Goal: Transaction & Acquisition: Obtain resource

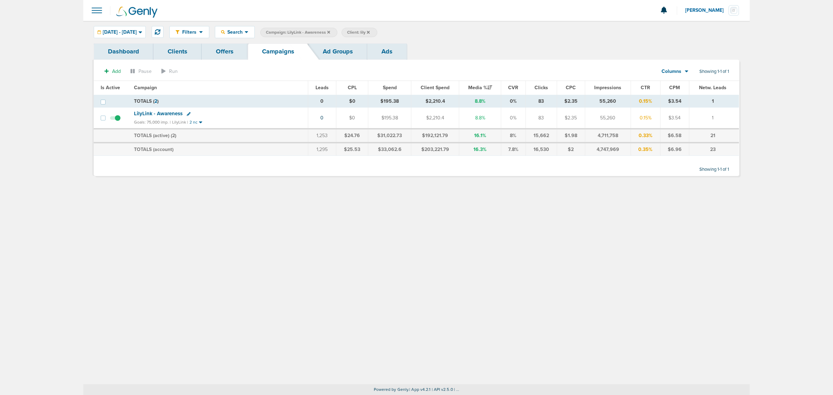
click at [72, 155] on main "Notifications You have no unread notifications [PERSON_NAME] Profile Sign Out C…" at bounding box center [416, 197] width 833 height 395
click at [330, 33] on icon at bounding box center [328, 32] width 3 height 3
click at [289, 31] on icon at bounding box center [287, 32] width 3 height 3
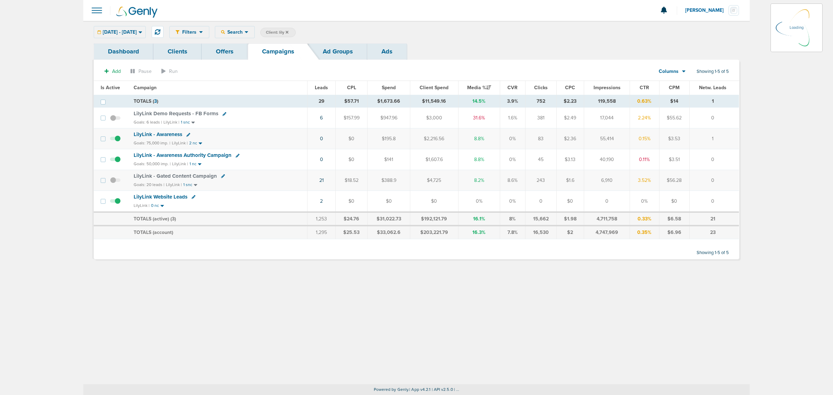
click at [289, 31] on icon at bounding box center [287, 32] width 3 height 3
click at [555, 239] on div "Filters Active Only Settings Status Active Inactive Objectives MQL SQL Traffic …" at bounding box center [416, 203] width 667 height 364
click at [289, 31] on icon at bounding box center [287, 32] width 3 height 3
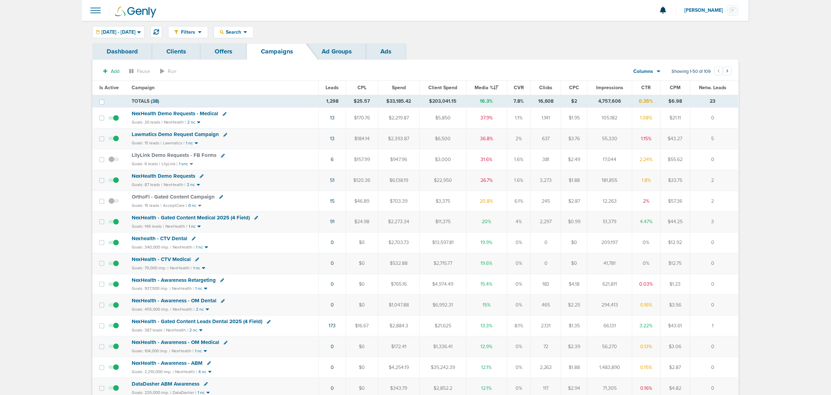
drag, startPoint x: 137, startPoint y: 41, endPoint x: 129, endPoint y: 21, distance: 21.5
click at [137, 40] on div "Filters Active Only Settings Status Active Inactive Objectives MQL SQL Traffic …" at bounding box center [415, 32] width 667 height 23
click at [129, 22] on div "Filters Active Only Settings Status Active Inactive Objectives MQL SQL Traffic …" at bounding box center [415, 32] width 667 height 23
click at [120, 33] on span "07.31.2025 - 08.20.2025" at bounding box center [118, 32] width 34 height 5
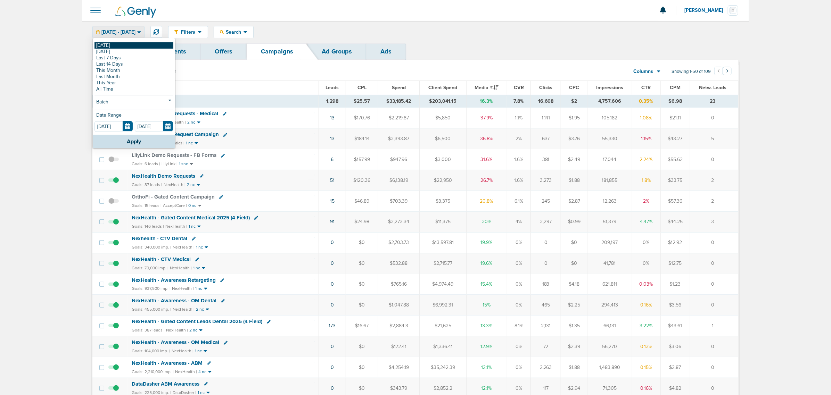
click at [119, 43] on link "[DATE]" at bounding box center [133, 45] width 79 height 6
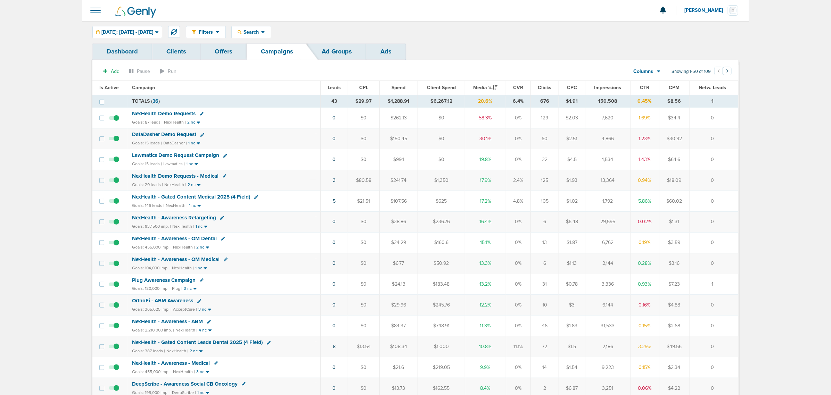
drag, startPoint x: 311, startPoint y: 186, endPoint x: 725, endPoint y: 186, distance: 414.2
click at [555, 186] on tr "NexHealth Demo Requests - Medical Goals: 20 leads | NexHealth | 2 nc 3 $80.58 $…" at bounding box center [414, 180] width 645 height 21
click at [555, 186] on td "0" at bounding box center [713, 180] width 49 height 21
click at [303, 113] on div "NexHealth Demo Requests" at bounding box center [224, 113] width 184 height 7
drag, startPoint x: 290, startPoint y: 142, endPoint x: 726, endPoint y: 134, distance: 436.2
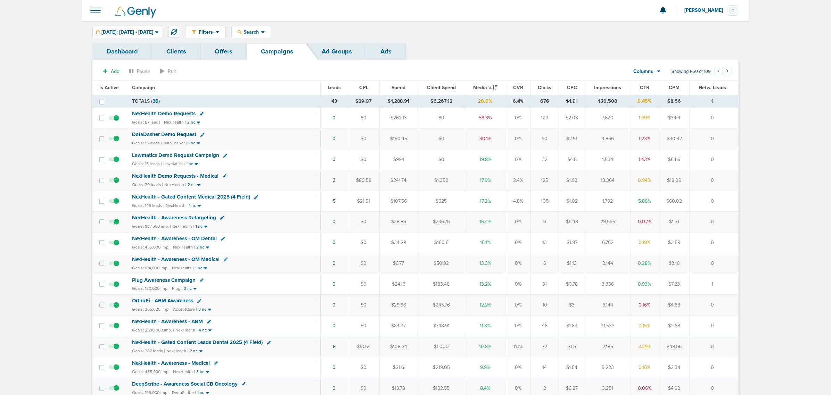
click at [555, 134] on tr "DataDasher Demo Request Goals: 15 leads | DataDasher | 1 nc 0 $0 $150.45 $0 30.…" at bounding box center [414, 138] width 645 height 21
click at [555, 134] on td "0" at bounding box center [713, 138] width 49 height 21
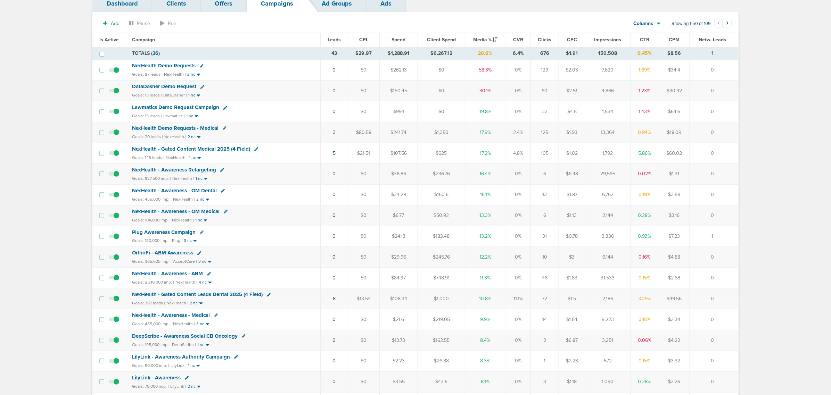
scroll to position [87, 0]
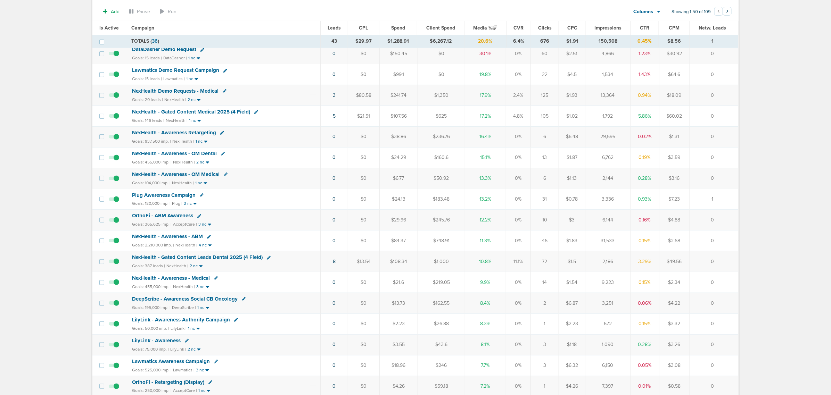
click at [322, 239] on td "8" at bounding box center [333, 261] width 27 height 21
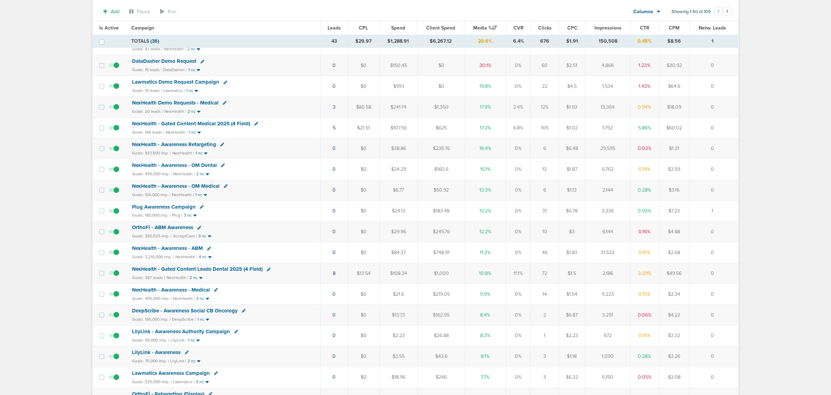
scroll to position [0, 0]
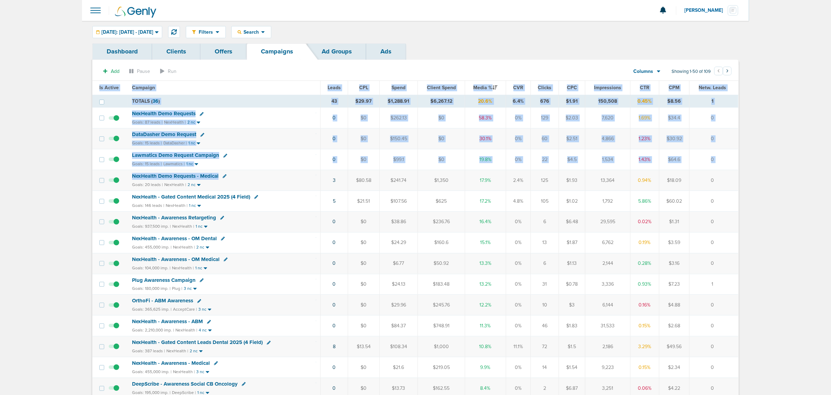
drag, startPoint x: 340, startPoint y: 182, endPoint x: 752, endPoint y: 381, distance: 457.6
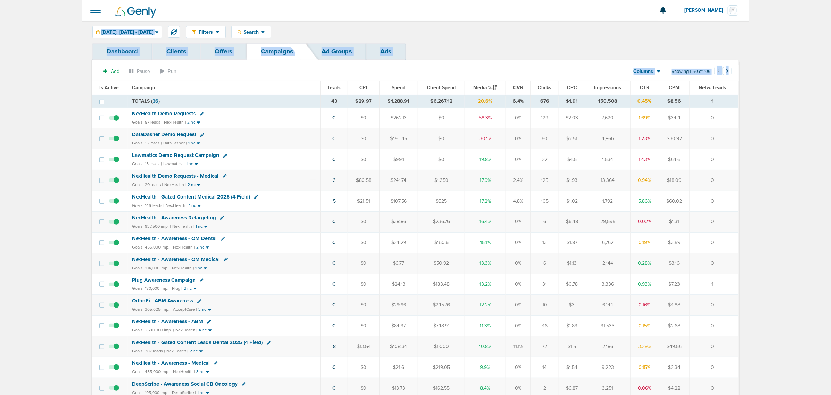
drag, startPoint x: 344, startPoint y: 45, endPoint x: 833, endPoint y: 206, distance: 514.2
click at [555, 206] on html "Notifications You have no unread notifications Lauren Mericle Profile Sign Out …" at bounding box center [415, 197] width 831 height 395
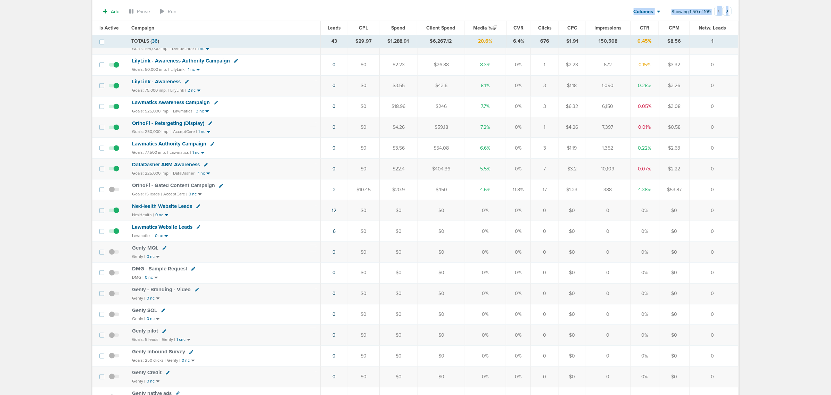
click at [555, 239] on main "Notifications You have no unread notifications [PERSON_NAME] Profile Sign Out C…" at bounding box center [415, 262] width 831 height 1217
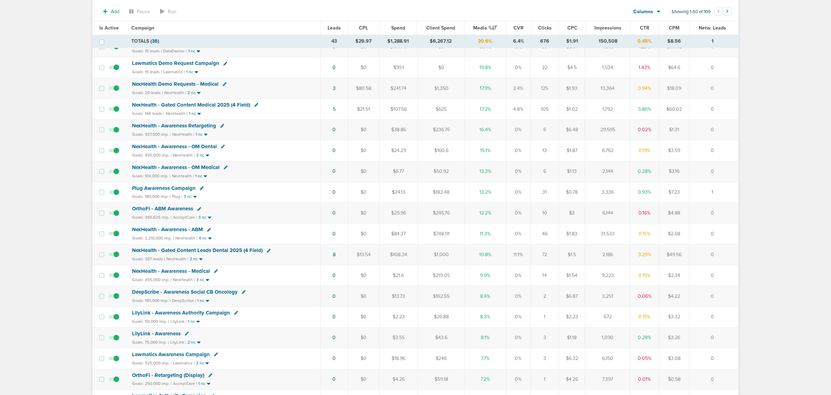
scroll to position [0, 0]
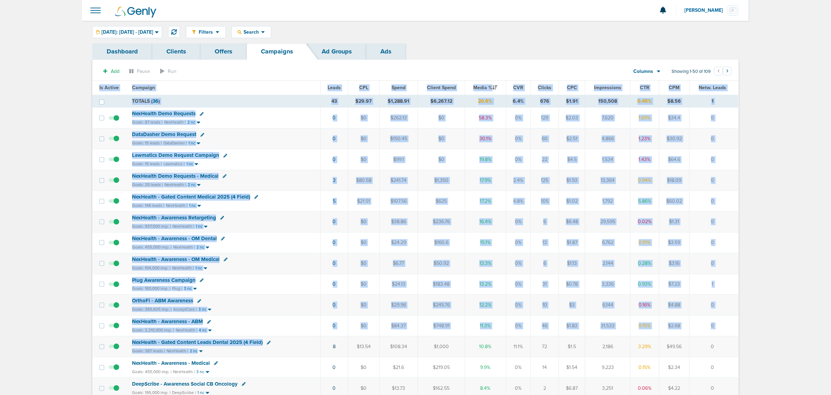
drag, startPoint x: 308, startPoint y: 358, endPoint x: 809, endPoint y: 357, distance: 500.7
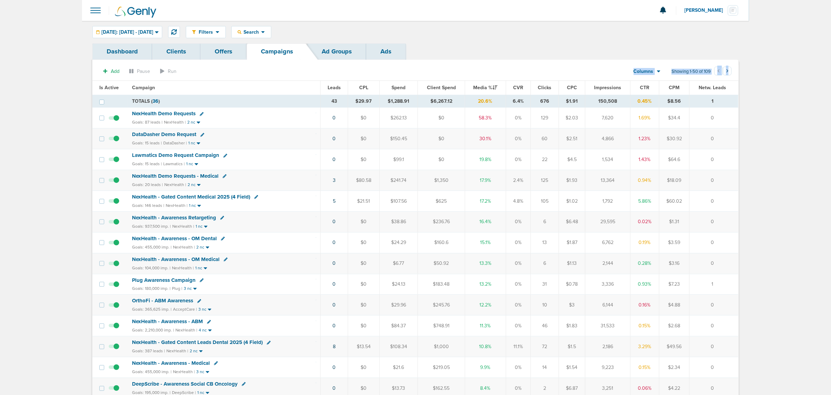
drag, startPoint x: 253, startPoint y: 81, endPoint x: 760, endPoint y: 220, distance: 525.7
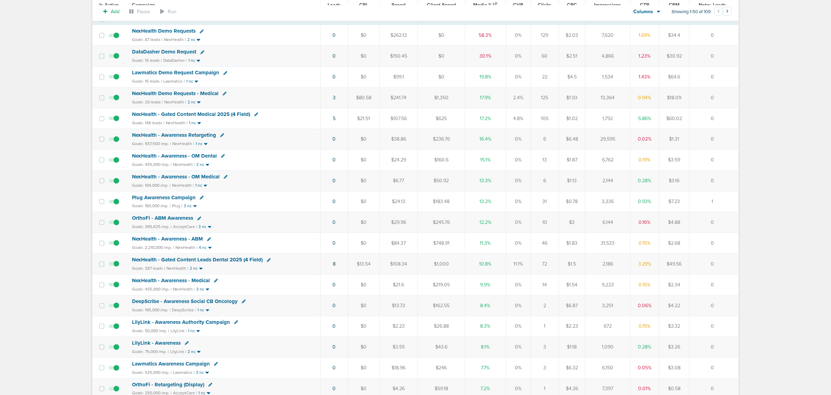
scroll to position [87, 0]
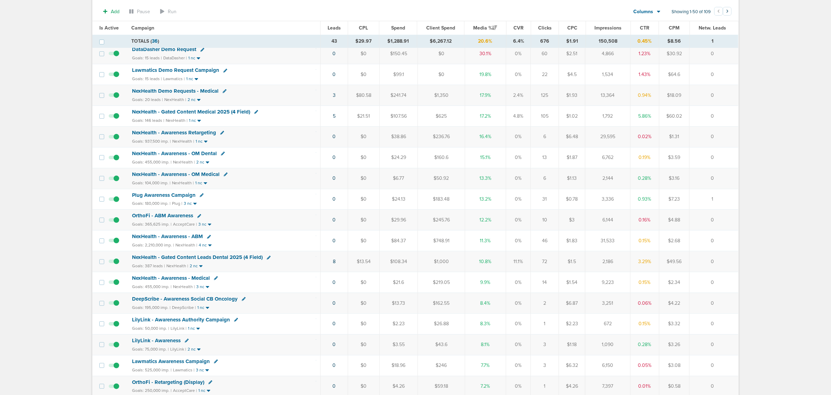
drag, startPoint x: 727, startPoint y: 263, endPoint x: 85, endPoint y: 61, distance: 672.5
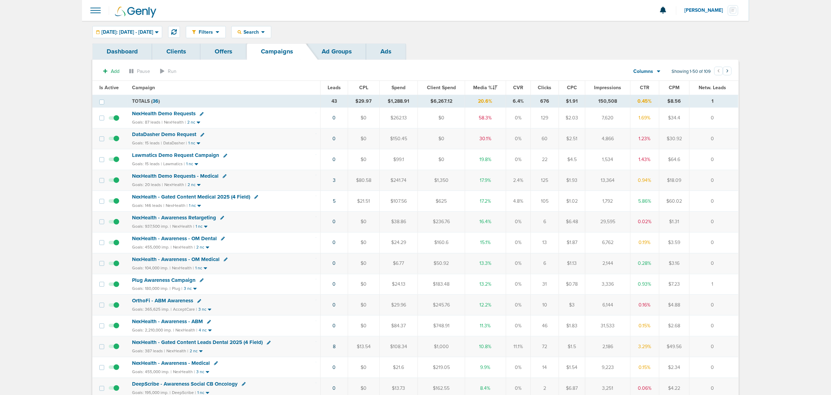
drag, startPoint x: 289, startPoint y: 107, endPoint x: 826, endPoint y: 302, distance: 572.4
drag, startPoint x: 73, startPoint y: 56, endPoint x: 808, endPoint y: 239, distance: 757.7
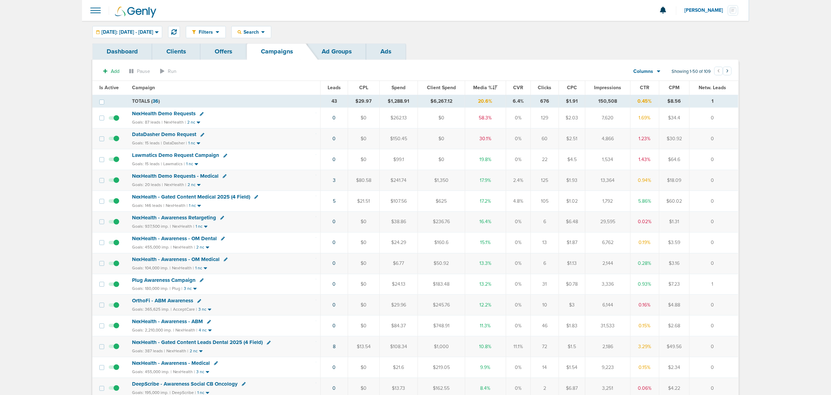
click at [177, 32] on icon at bounding box center [174, 32] width 6 height 6
click at [334, 160] on link "4" at bounding box center [334, 160] width 3 height 6
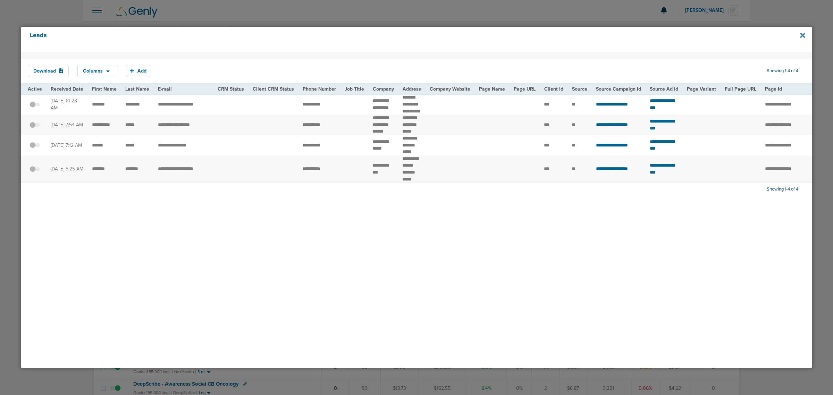
click at [555, 35] on icon at bounding box center [802, 36] width 5 height 8
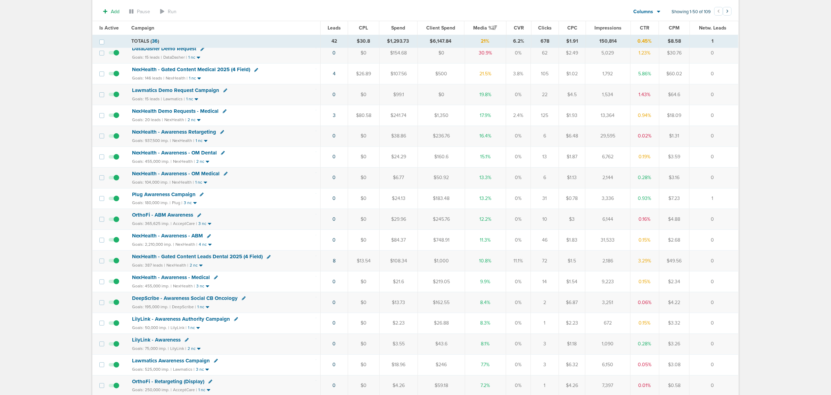
scroll to position [130, 0]
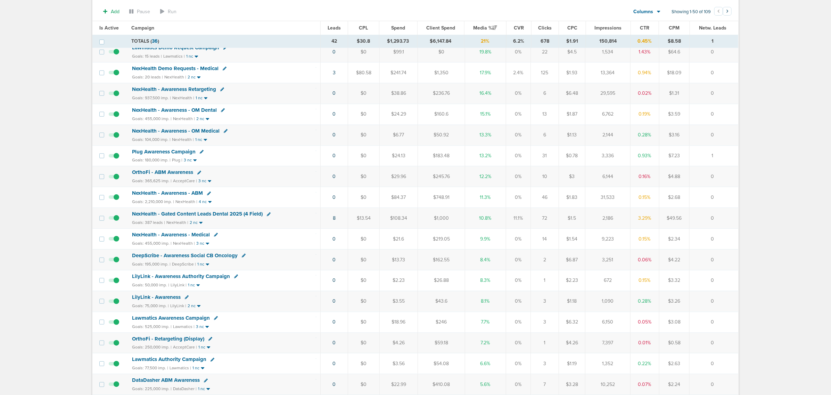
click at [236, 217] on span "NexHealth - Gated Content Leads Dental 2025 (4 Field)" at bounding box center [197, 214] width 131 height 6
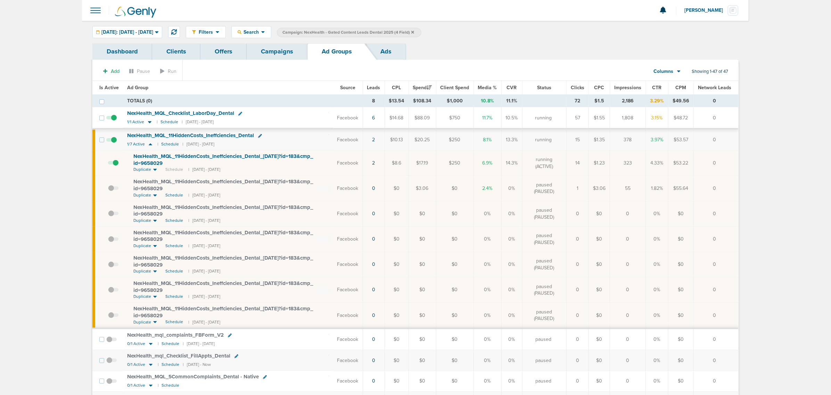
click at [261, 48] on link "Campaigns" at bounding box center [277, 51] width 61 height 16
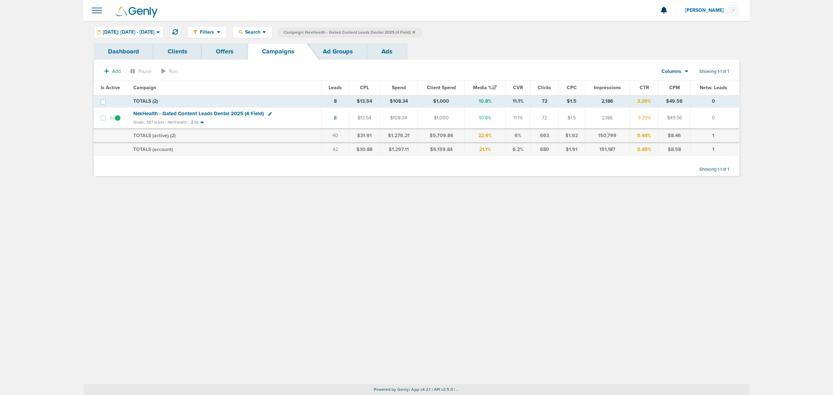
click at [415, 32] on icon at bounding box center [413, 32] width 3 height 3
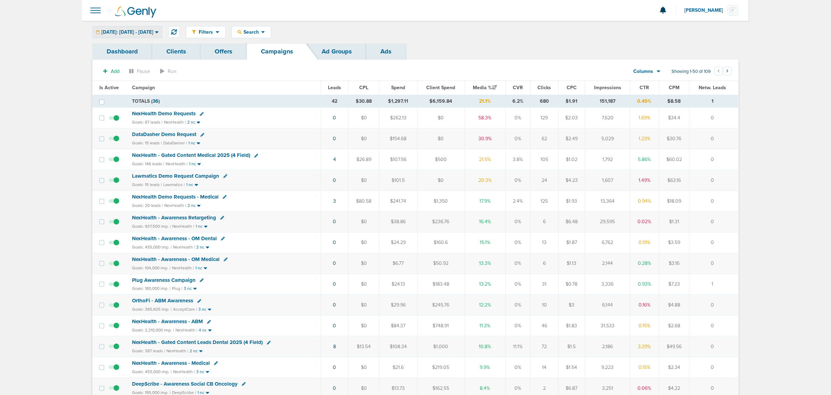
click at [135, 32] on span "Today: 08.20.2025 - 08.20.2025" at bounding box center [127, 32] width 52 height 5
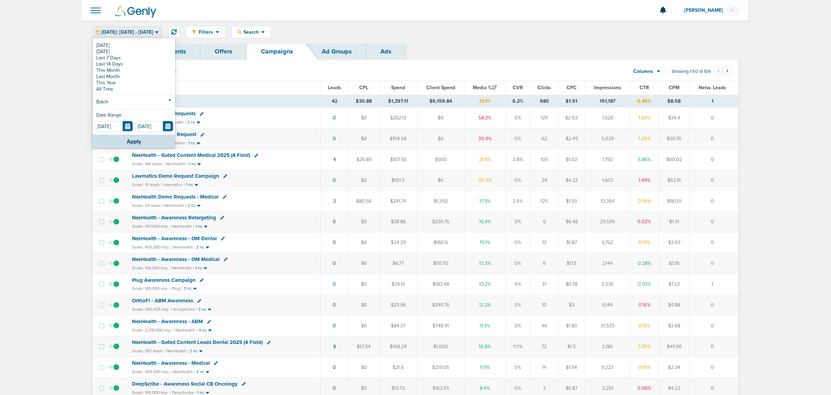
click at [95, 10] on span at bounding box center [95, 10] width 15 height 15
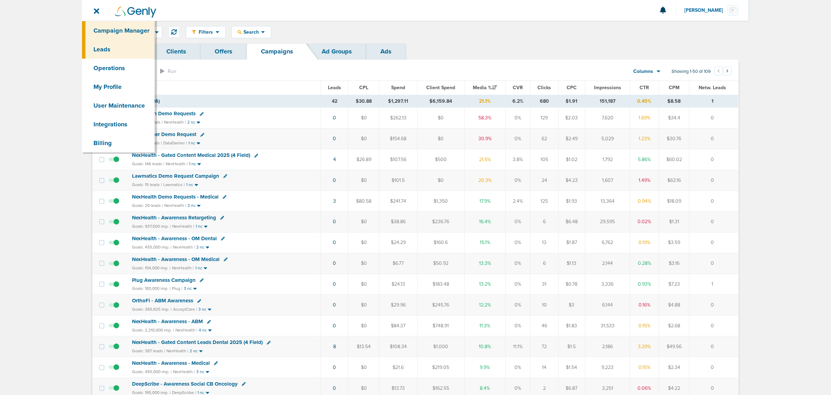
click at [123, 53] on link "Leads" at bounding box center [118, 49] width 73 height 19
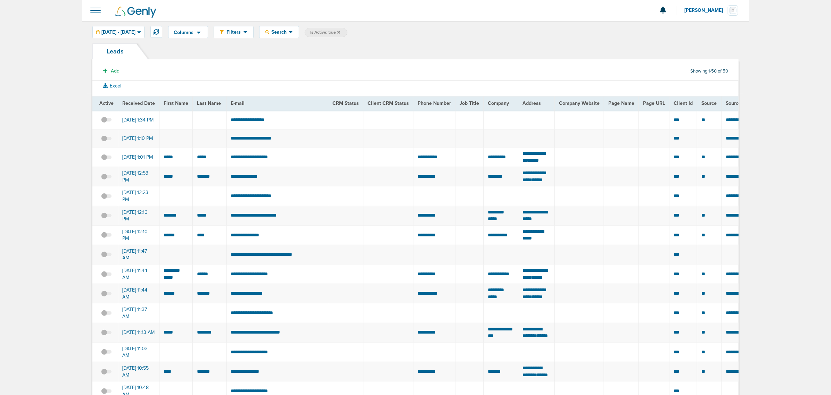
click at [340, 31] on icon at bounding box center [338, 32] width 3 height 4
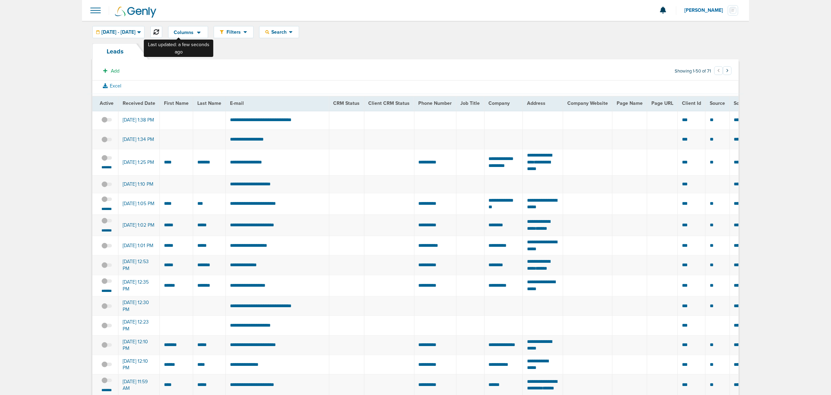
click at [162, 28] on button at bounding box center [156, 32] width 12 height 12
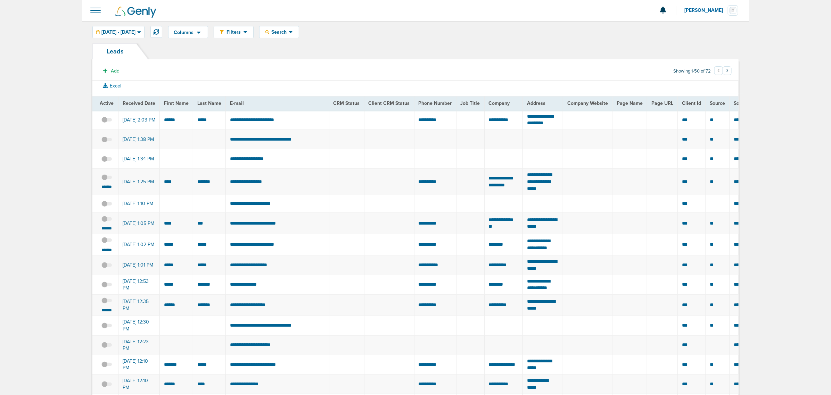
click at [400, 26] on div "Columns Save selections Reset to defaults Is Active Received Date First Name La…" at bounding box center [453, 32] width 570 height 12
click at [285, 65] on section "Add Showing 1-50 of 72 ‹ 1 2 ›" at bounding box center [415, 73] width 646 height 16
click at [91, 8] on span at bounding box center [95, 10] width 15 height 15
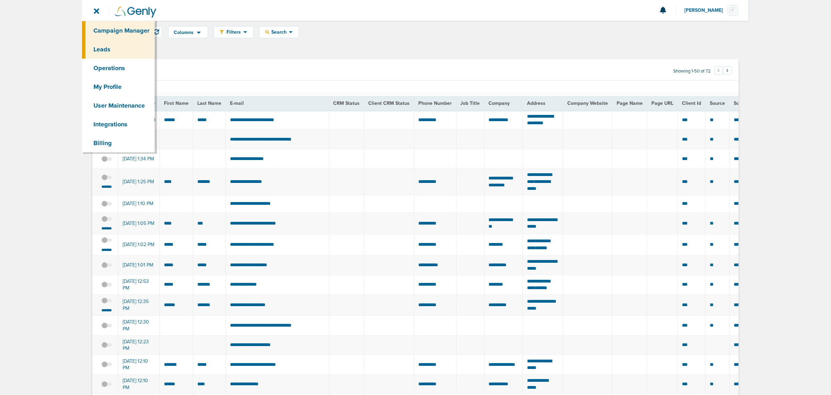
click at [114, 30] on link "Campaign Manager" at bounding box center [118, 30] width 73 height 19
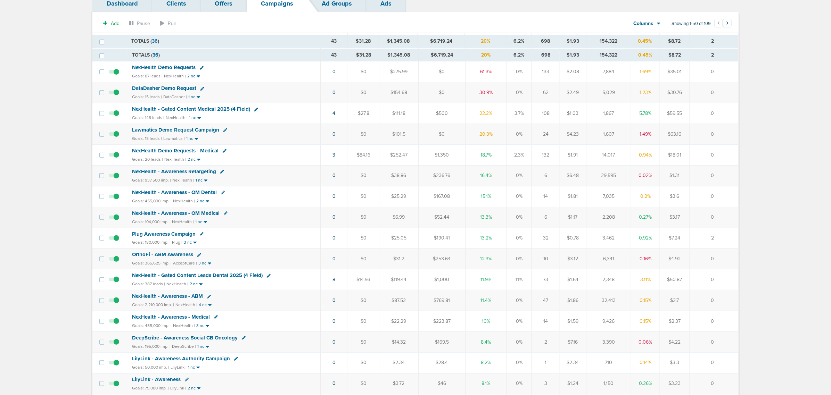
scroll to position [43, 0]
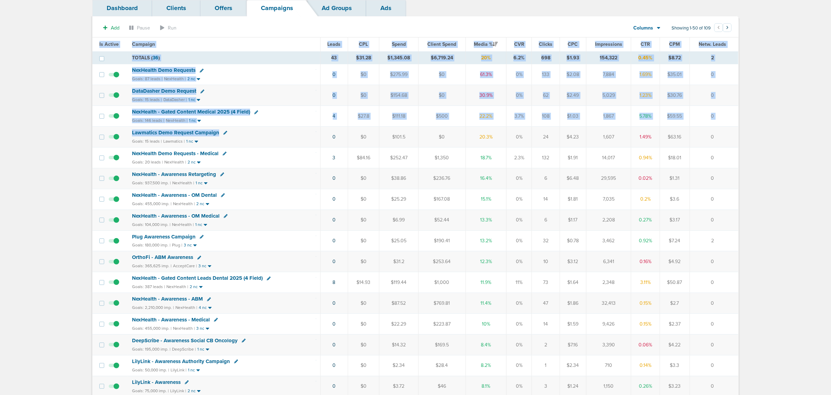
drag, startPoint x: 302, startPoint y: 135, endPoint x: 738, endPoint y: 133, distance: 435.8
click at [555, 135] on td "0" at bounding box center [713, 137] width 49 height 21
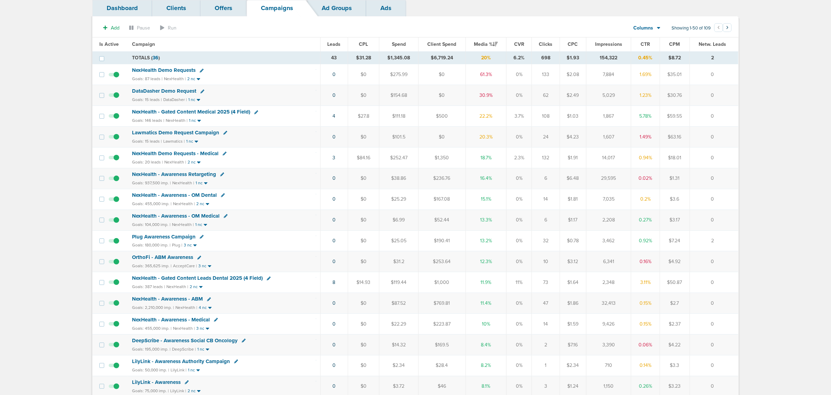
drag, startPoint x: 251, startPoint y: 76, endPoint x: 738, endPoint y: 139, distance: 490.9
click at [555, 148] on td "0" at bounding box center [713, 137] width 49 height 21
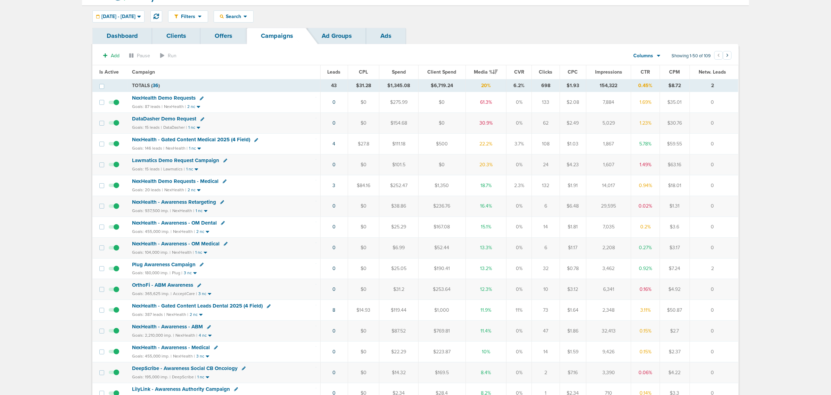
scroll to position [0, 0]
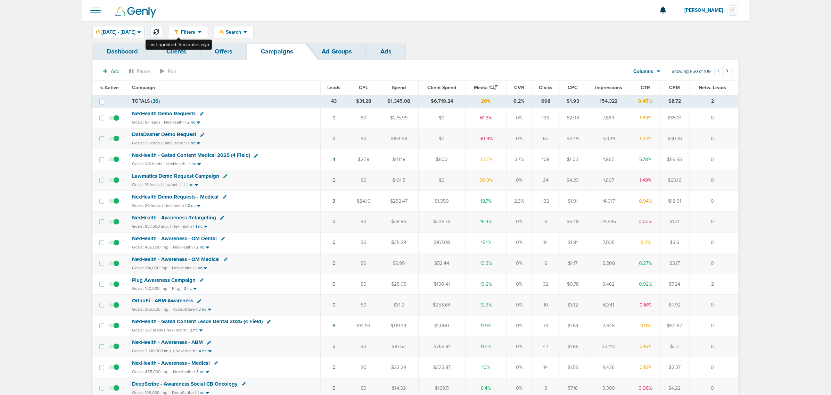
click at [159, 30] on icon at bounding box center [156, 32] width 6 height 6
drag, startPoint x: 300, startPoint y: 326, endPoint x: 721, endPoint y: 327, distance: 421.2
click at [555, 239] on tr "NexHealth - Gated Content Leads Dental 2025 (4 Field) Goals: 387 leads | NexHea…" at bounding box center [414, 326] width 645 height 21
click at [555, 239] on td "0" at bounding box center [713, 326] width 49 height 21
click at [159, 30] on icon at bounding box center [156, 32] width 6 height 6
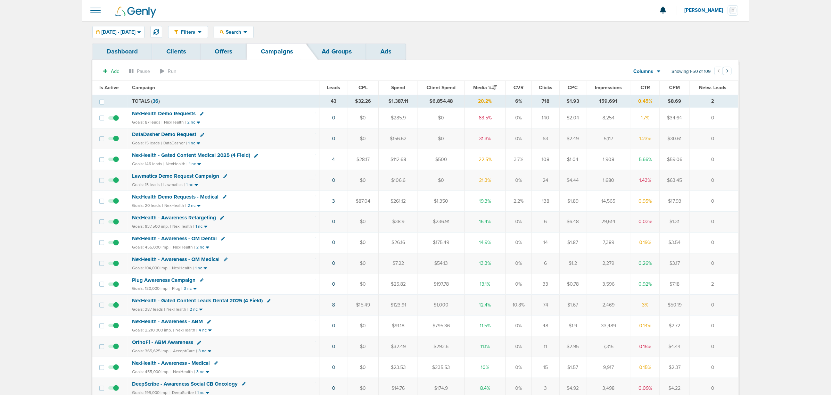
click at [96, 10] on span at bounding box center [95, 10] width 15 height 15
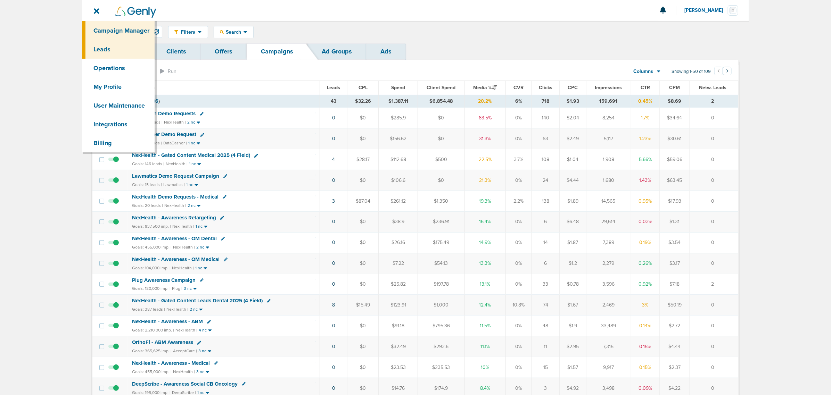
click at [102, 47] on link "Leads" at bounding box center [118, 49] width 73 height 19
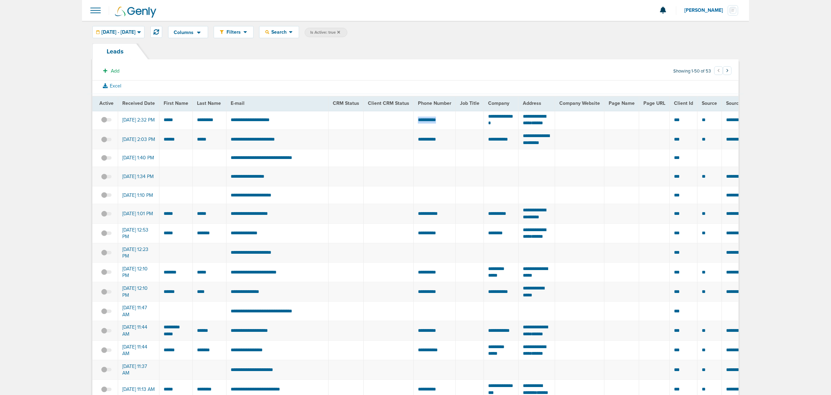
drag, startPoint x: 445, startPoint y: 122, endPoint x: 415, endPoint y: 123, distance: 30.6
click at [415, 123] on td "**********" at bounding box center [435, 119] width 42 height 19
drag, startPoint x: 510, startPoint y: 128, endPoint x: 482, endPoint y: 120, distance: 29.7
click at [484, 120] on td "**********" at bounding box center [501, 119] width 35 height 19
click at [332, 119] on td at bounding box center [345, 119] width 35 height 19
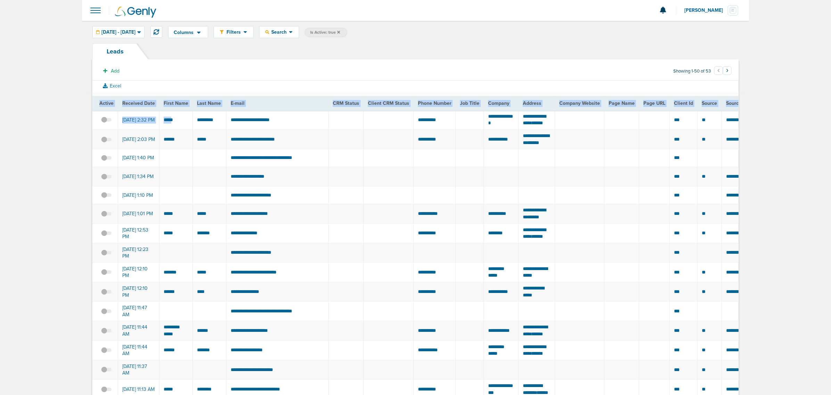
drag, startPoint x: 296, startPoint y: 120, endPoint x: 80, endPoint y: 127, distance: 215.8
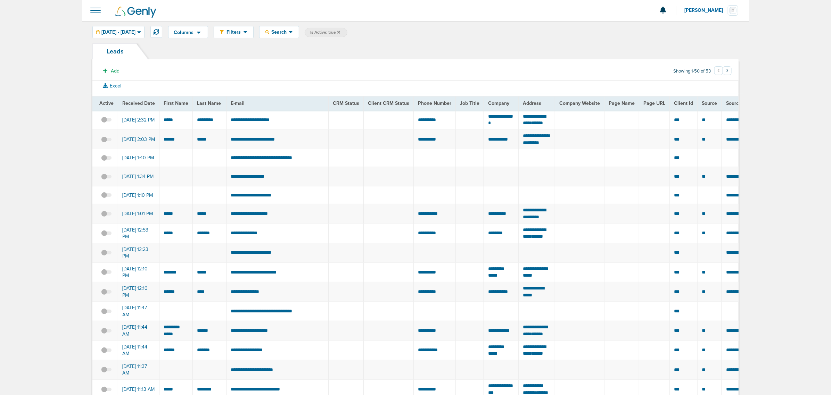
click at [296, 120] on td "**********" at bounding box center [277, 119] width 102 height 19
click at [105, 11] on div at bounding box center [415, 10] width 667 height 21
click at [92, 8] on span at bounding box center [95, 10] width 15 height 15
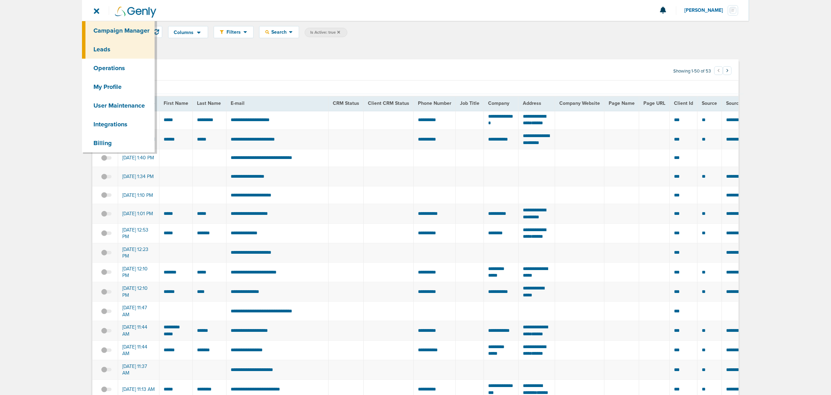
click at [132, 30] on link "Campaign Manager" at bounding box center [118, 30] width 73 height 19
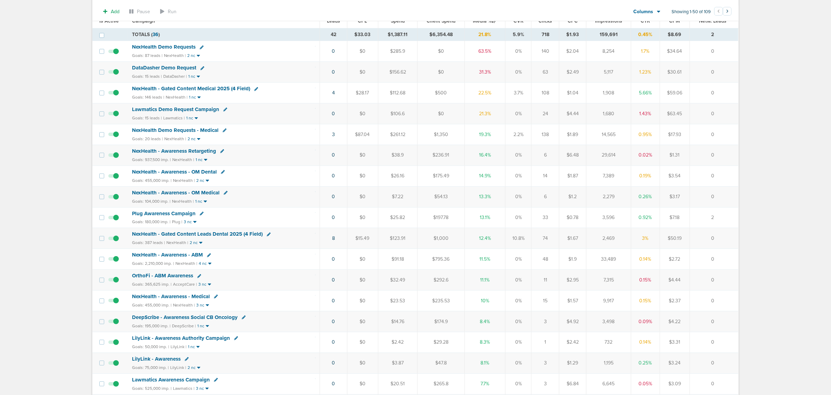
scroll to position [43, 0]
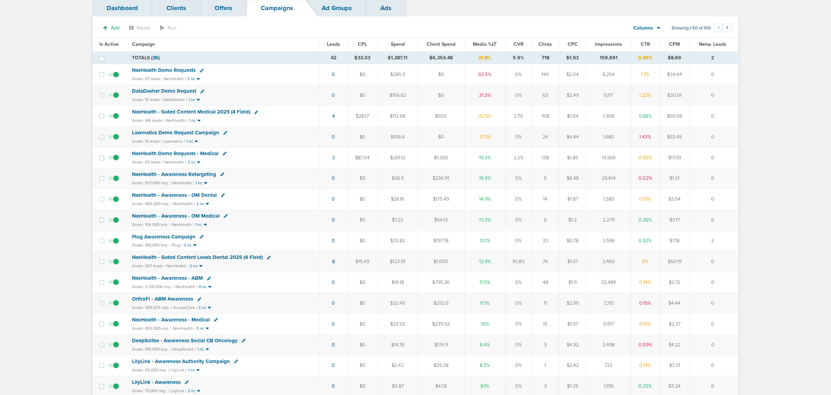
click at [198, 110] on span "NexHealth - Gated Content Medical 2025 (4 Field)" at bounding box center [191, 112] width 118 height 6
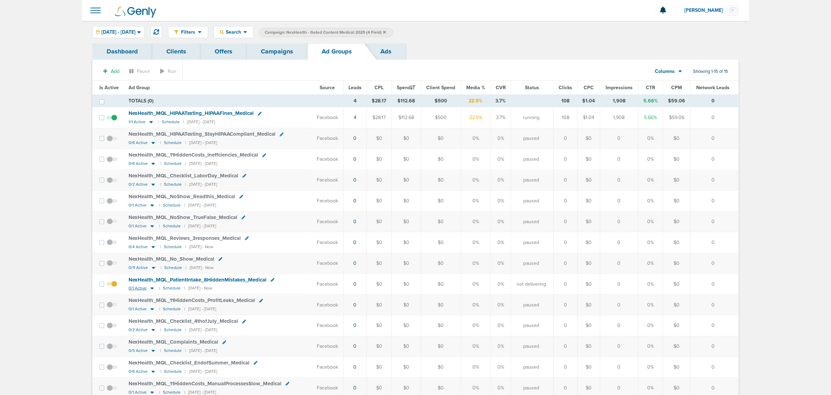
click at [151, 239] on icon at bounding box center [151, 289] width 3 height 2
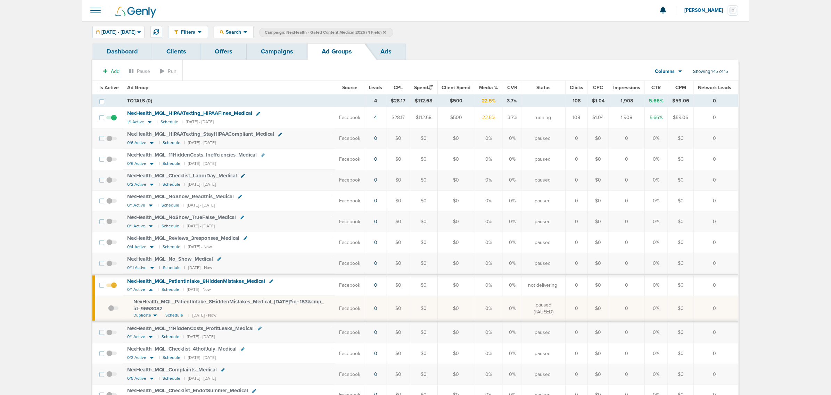
click at [112, 239] on span at bounding box center [113, 312] width 10 height 0
click at [108, 239] on input "checkbox" at bounding box center [108, 310] width 0 height 0
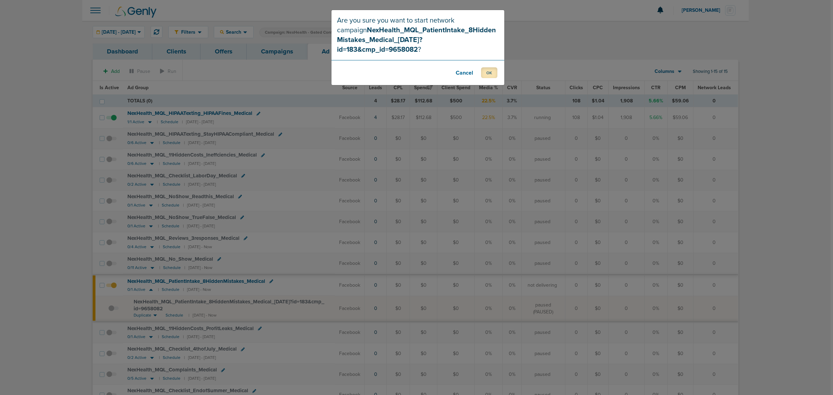
click at [490, 67] on button "OK" at bounding box center [489, 72] width 16 height 11
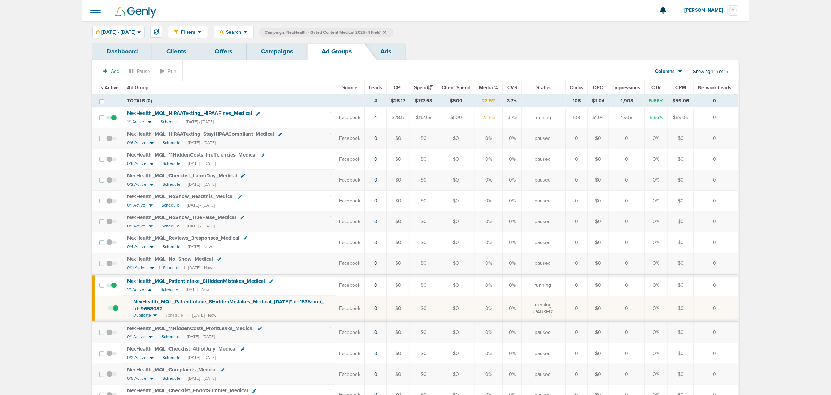
click at [283, 49] on link "Campaigns" at bounding box center [277, 51] width 61 height 16
click at [283, 52] on link "Campaigns" at bounding box center [277, 51] width 61 height 16
click at [275, 51] on link "Campaigns" at bounding box center [277, 51] width 61 height 16
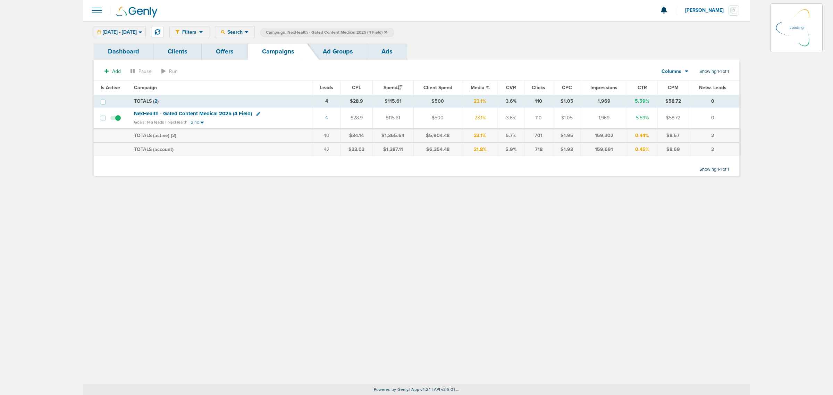
click at [387, 32] on icon at bounding box center [385, 32] width 3 height 3
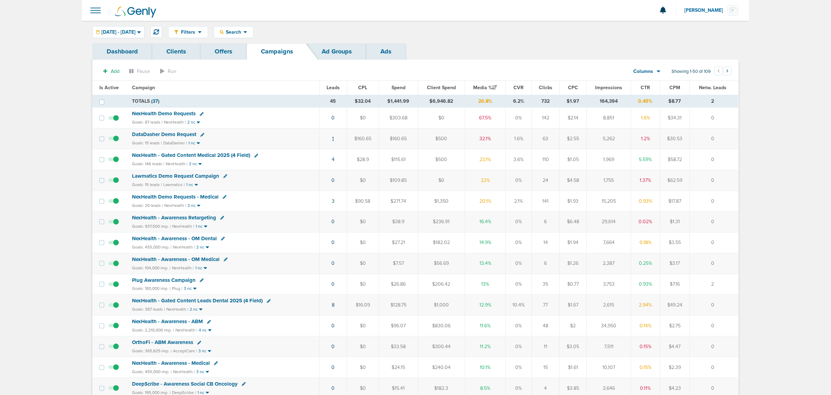
click at [332, 139] on link "1" at bounding box center [333, 139] width 2 height 6
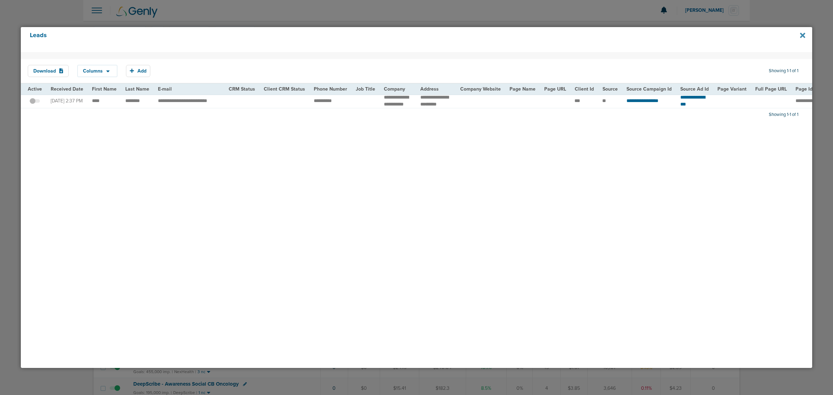
click at [555, 32] on icon at bounding box center [802, 36] width 5 height 8
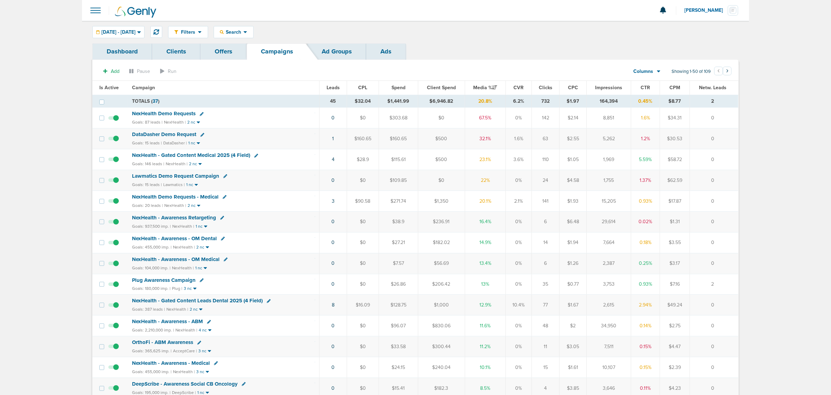
click at [162, 114] on span "NexHealth Demo Requests" at bounding box center [164, 113] width 64 height 6
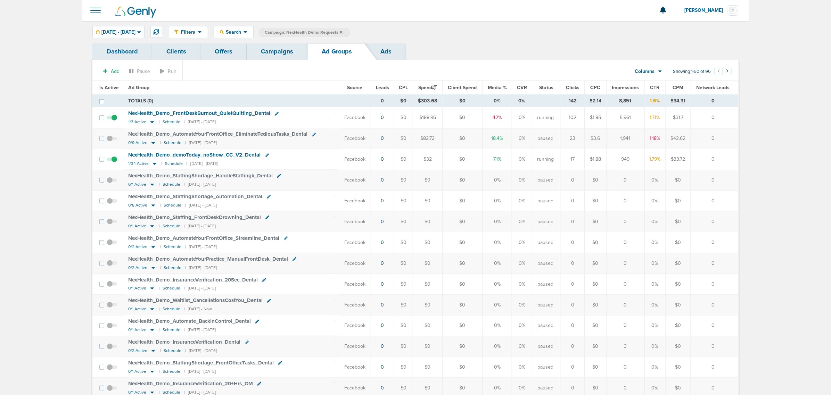
click at [285, 50] on link "Campaigns" at bounding box center [277, 51] width 61 height 16
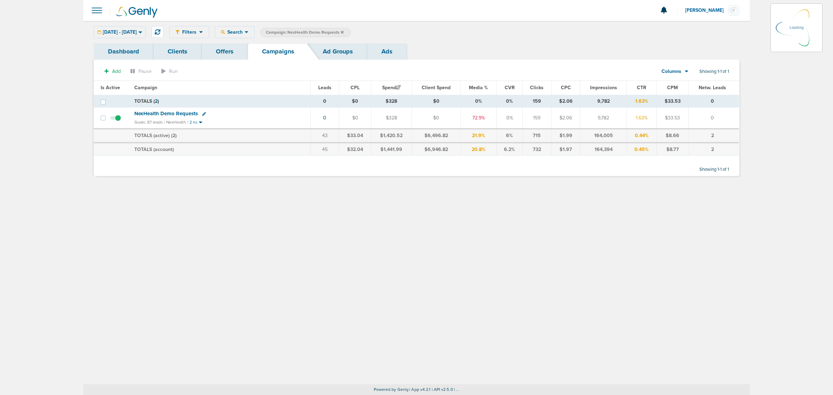
click at [344, 31] on icon at bounding box center [342, 32] width 3 height 4
click at [344, 32] on icon at bounding box center [342, 32] width 3 height 4
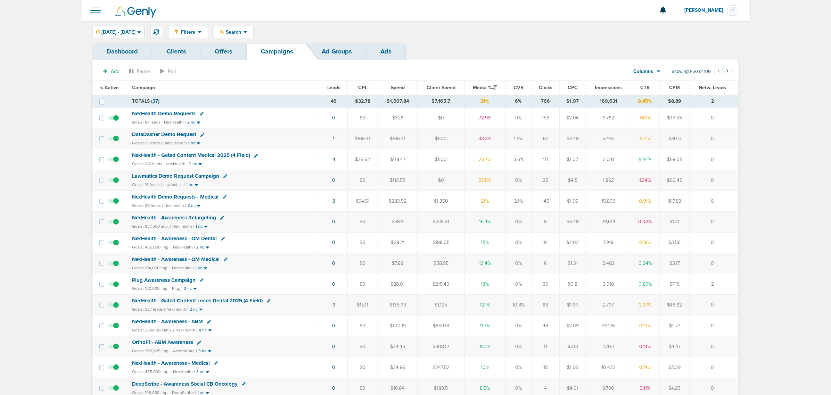
click at [223, 198] on icon at bounding box center [225, 197] width 4 height 4
select select
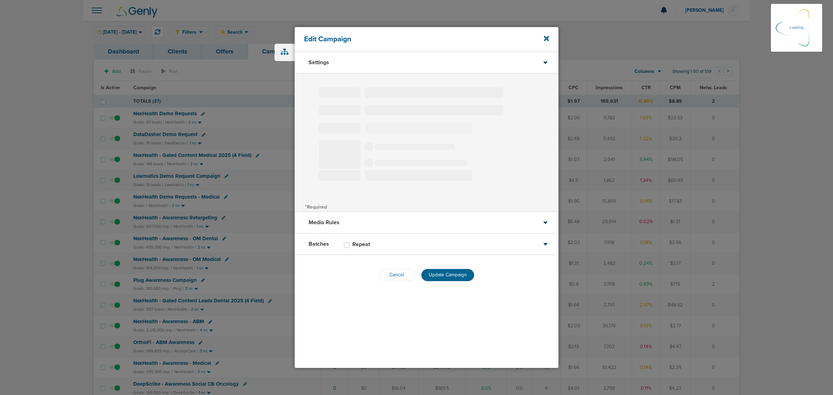
type input "NexHealth Demo Requests - Medical"
select select "Leads"
radio input "true"
select select "readOnly"
select select "1"
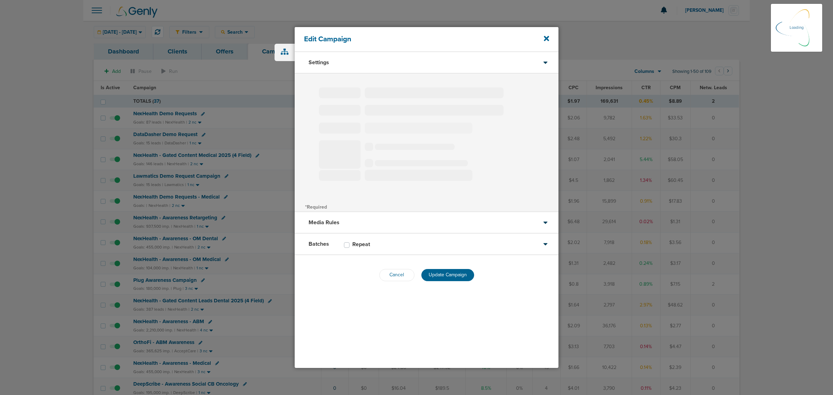
select select "2"
select select "3"
select select "4"
select select "6"
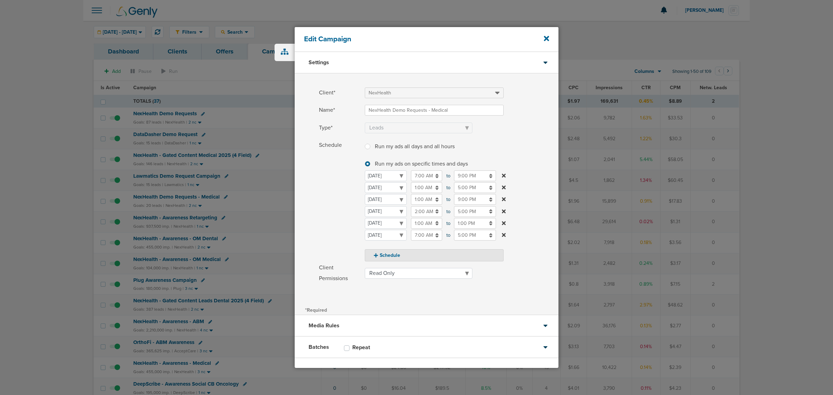
click at [546, 34] on div "Edit Campaign" at bounding box center [427, 39] width 264 height 25
click at [547, 37] on icon at bounding box center [546, 38] width 5 height 5
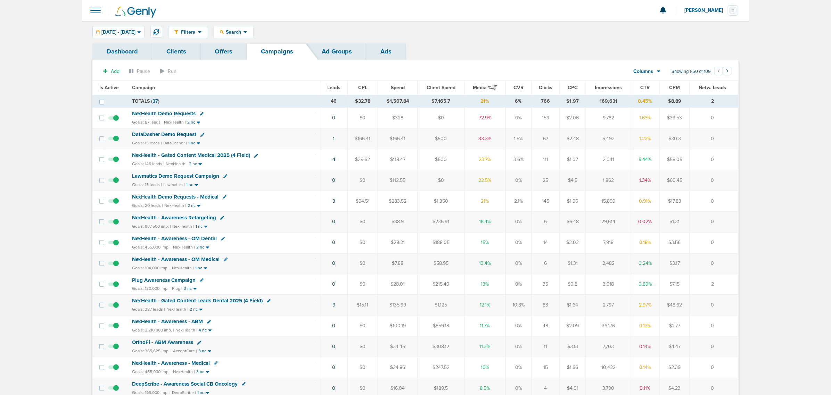
drag, startPoint x: 291, startPoint y: 207, endPoint x: 732, endPoint y: 202, distance: 440.6
click at [555, 202] on tr "NexHealth Demo Requests - Medical Goals: 20 leads | NexHealth | 2 nc 3 $94.51 $…" at bounding box center [414, 201] width 645 height 21
click at [555, 202] on td "0" at bounding box center [713, 201] width 49 height 21
click at [200, 200] on span "NexHealth Demo Requests - Medical" at bounding box center [175, 197] width 86 height 6
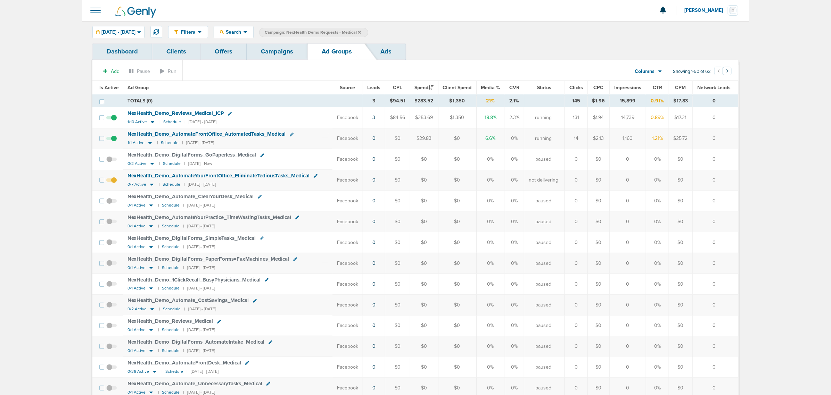
click at [291, 52] on link "Campaigns" at bounding box center [277, 51] width 61 height 16
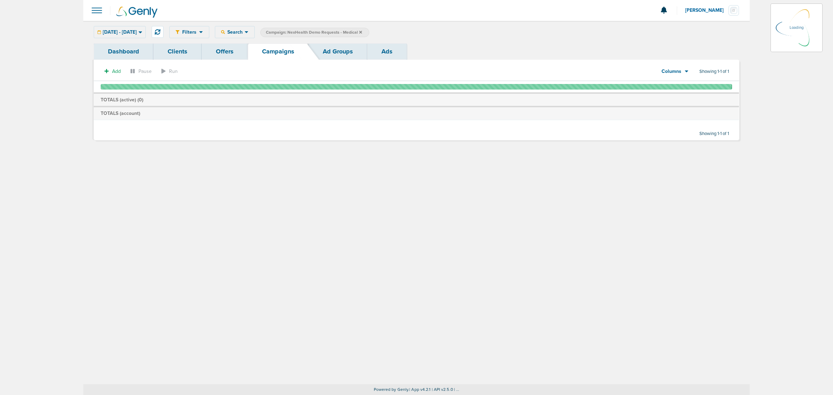
click at [362, 32] on icon at bounding box center [360, 32] width 3 height 3
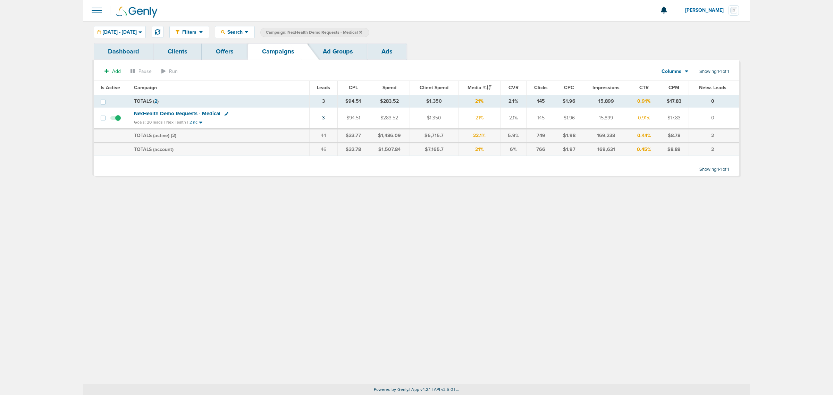
click at [362, 31] on icon at bounding box center [360, 32] width 3 height 3
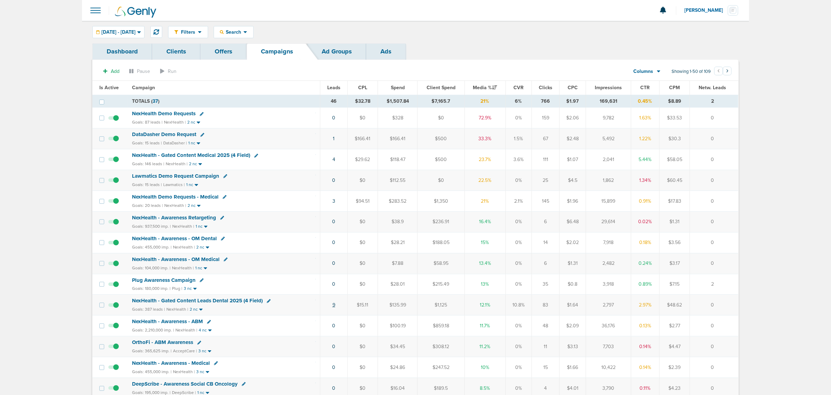
click at [332, 239] on link "9" at bounding box center [333, 305] width 3 height 6
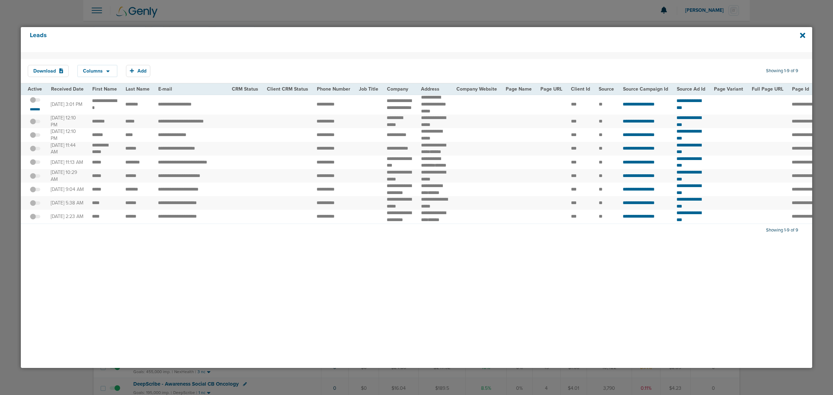
click at [37, 103] on span at bounding box center [35, 103] width 10 height 0
click at [35, 101] on input "checkbox" at bounding box center [35, 101] width 0 height 0
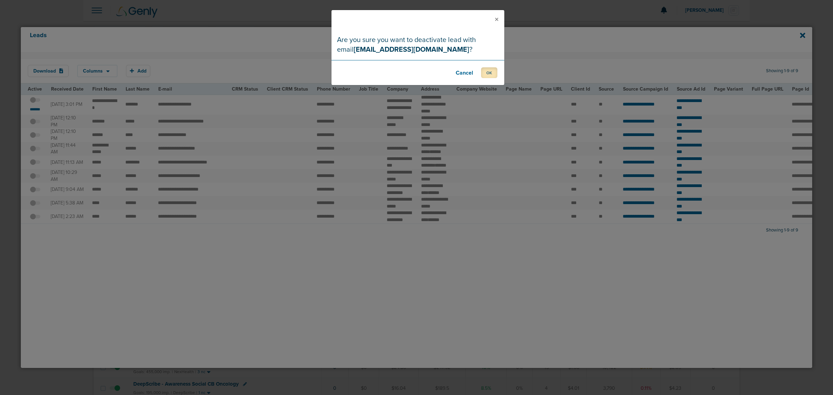
click at [481, 70] on button "OK" at bounding box center [489, 72] width 16 height 11
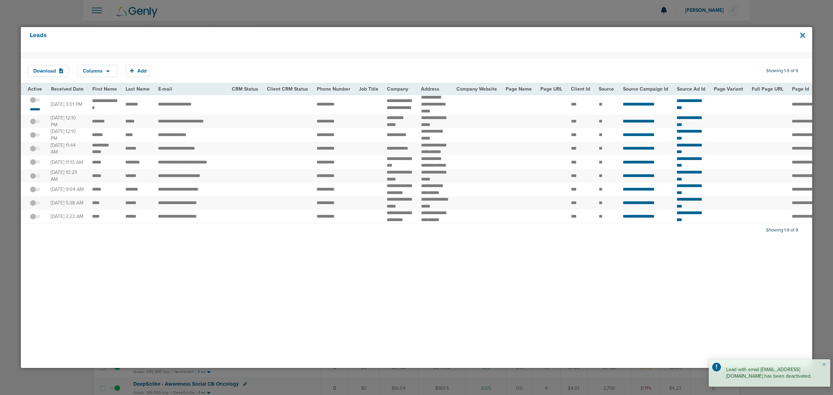
click at [555, 36] on icon at bounding box center [802, 36] width 5 height 8
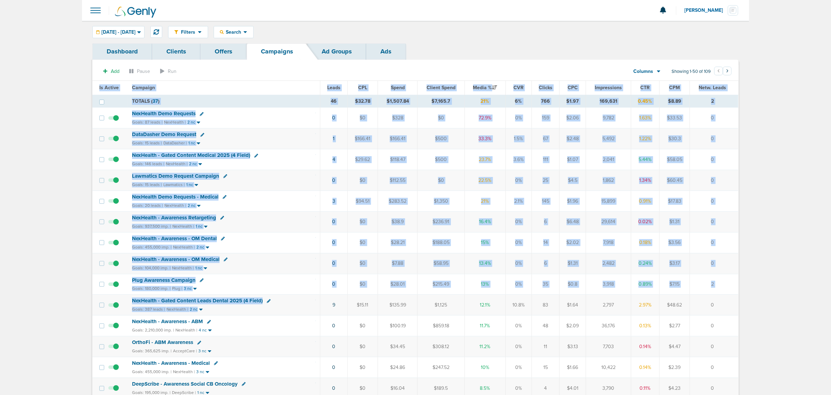
drag, startPoint x: 307, startPoint y: 309, endPoint x: 752, endPoint y: 298, distance: 445.3
click at [555, 239] on td "0" at bounding box center [713, 305] width 49 height 21
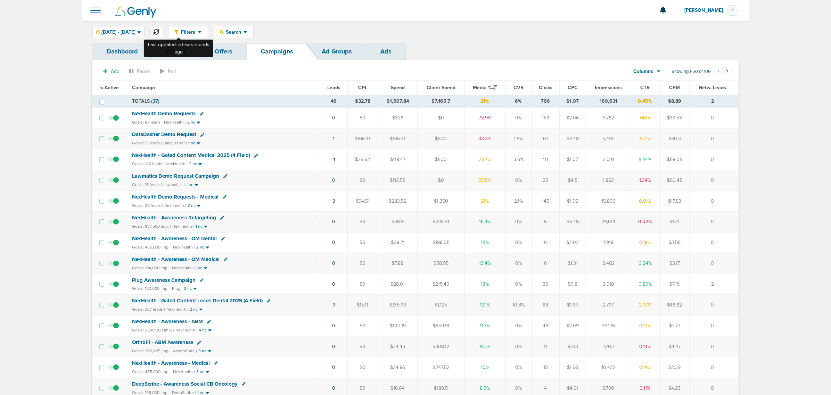
click at [159, 31] on icon at bounding box center [156, 32] width 6 height 6
click at [140, 22] on div "Filters Active Only Settings Status Active Inactive Objectives MQL SQL Traffic …" at bounding box center [415, 32] width 667 height 23
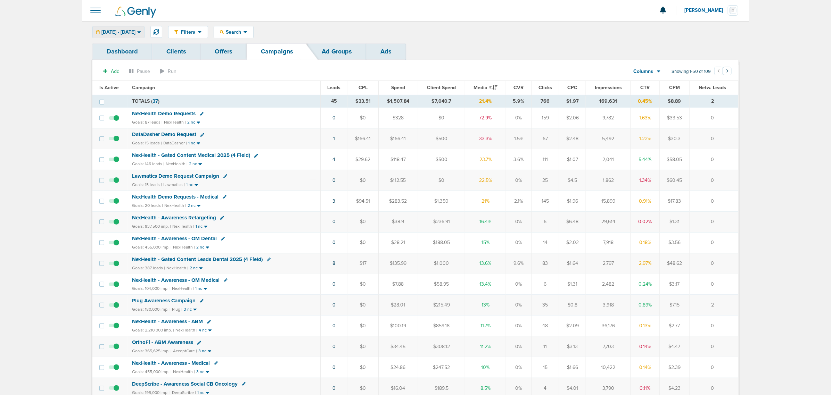
click at [142, 35] on div "[DATE] - [DATE]" at bounding box center [118, 31] width 51 height 11
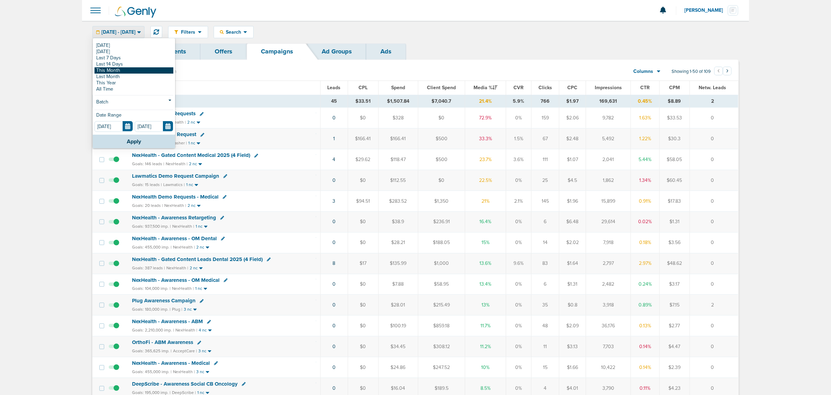
click at [126, 72] on link "This Month" at bounding box center [133, 70] width 79 height 6
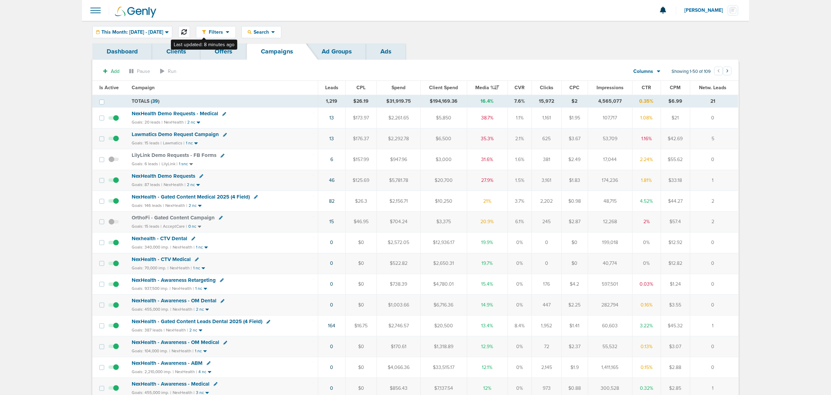
click at [187, 33] on icon at bounding box center [184, 32] width 6 height 6
click at [170, 37] on div "This Month: 08.01.2025 - 08.31.2025" at bounding box center [132, 31] width 79 height 11
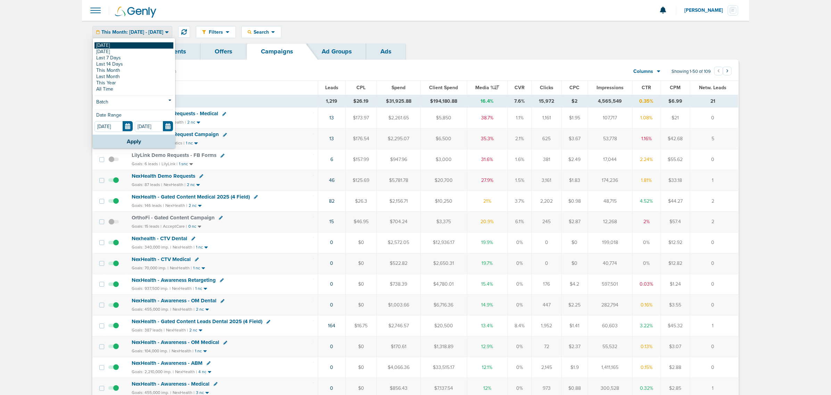
click at [127, 46] on link "[DATE]" at bounding box center [133, 45] width 79 height 6
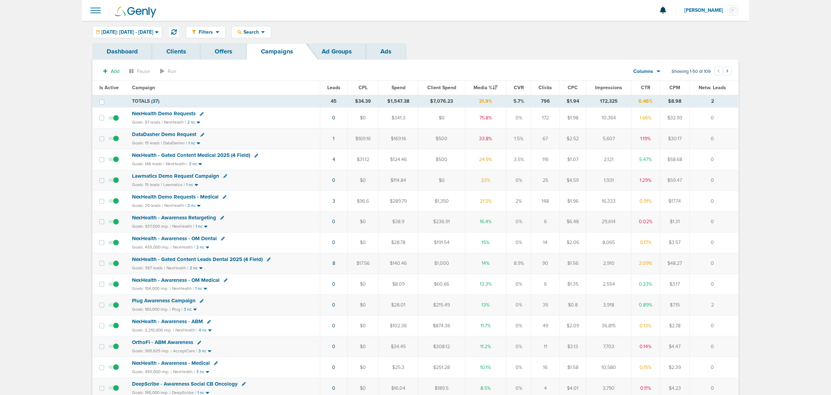
drag, startPoint x: 332, startPoint y: 159, endPoint x: 722, endPoint y: 156, distance: 390.6
click at [555, 156] on tr "NexHealth - Gated Content Medical 2025 (4 Field) Goals: 146 leads | NexHealth |…" at bounding box center [414, 159] width 645 height 21
click at [555, 153] on td "0" at bounding box center [713, 159] width 49 height 21
drag, startPoint x: 304, startPoint y: 201, endPoint x: 725, endPoint y: 203, distance: 420.5
click at [555, 203] on tr "NexHealth Demo Requests - Medical Goals: 20 leads | NexHealth | 2 nc 3 $96.6 $2…" at bounding box center [414, 201] width 645 height 21
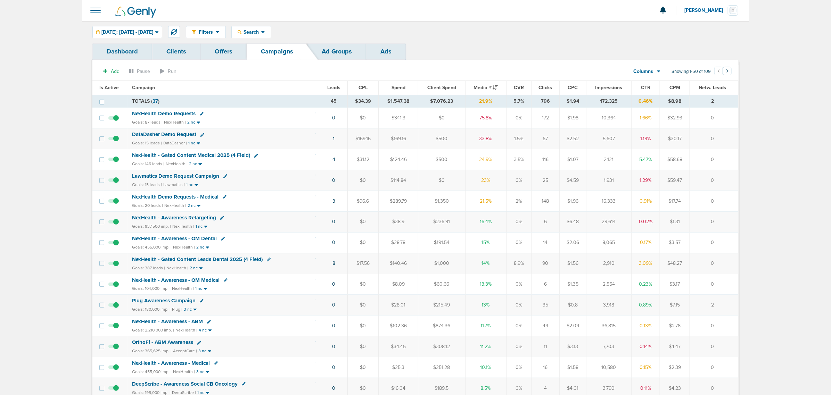
click at [239, 239] on span "NexHealth - Gated Content Leads Dental 2025 (4 Field)" at bounding box center [197, 259] width 131 height 6
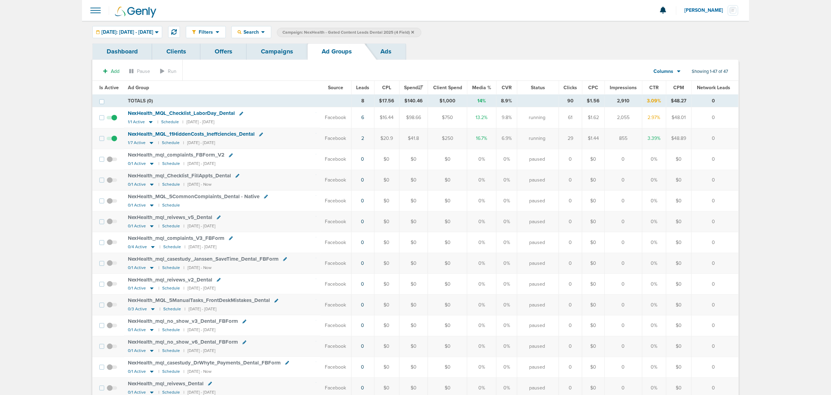
click at [277, 55] on link "Campaigns" at bounding box center [277, 51] width 61 height 16
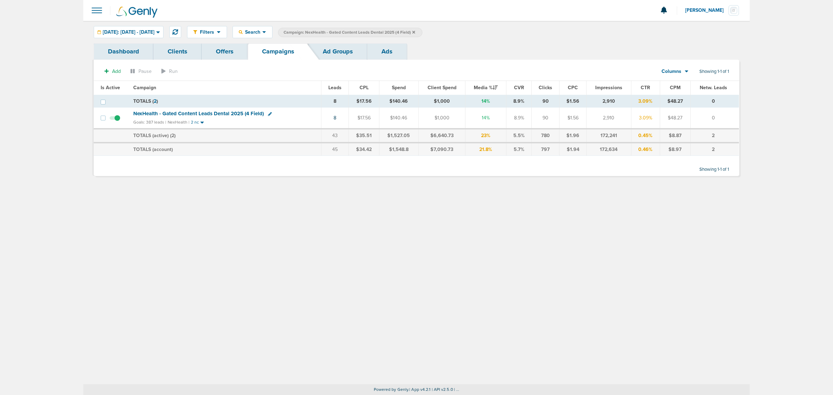
click at [415, 30] on icon at bounding box center [413, 32] width 3 height 4
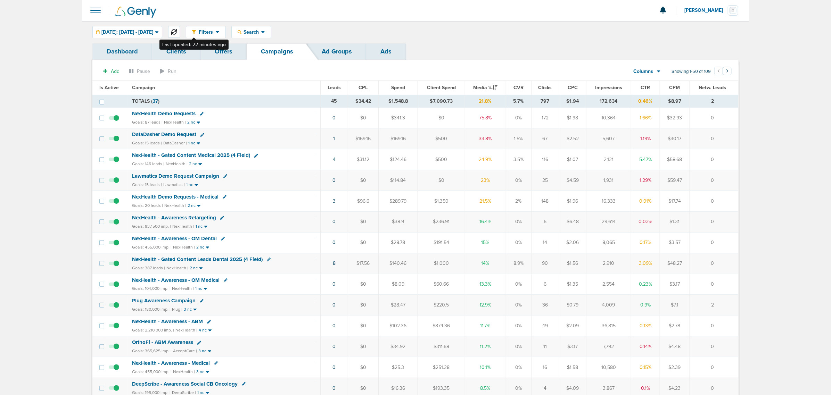
click at [177, 29] on icon at bounding box center [174, 32] width 6 height 6
click at [226, 221] on span "NexHealth - Gated Content Medical 2025 (4 Field)" at bounding box center [191, 218] width 118 height 6
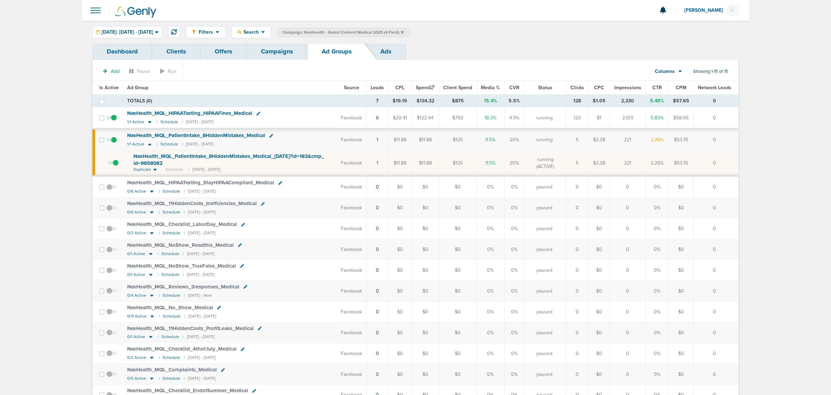
click at [555, 143] on td "2.26%" at bounding box center [656, 140] width 23 height 22
click at [223, 158] on span "NexHealth_ MQL_ PatientIntake_ 8HiddenMistakes_ Medical_ 08.19.25?id=183&cmp_ i…" at bounding box center [228, 159] width 191 height 13
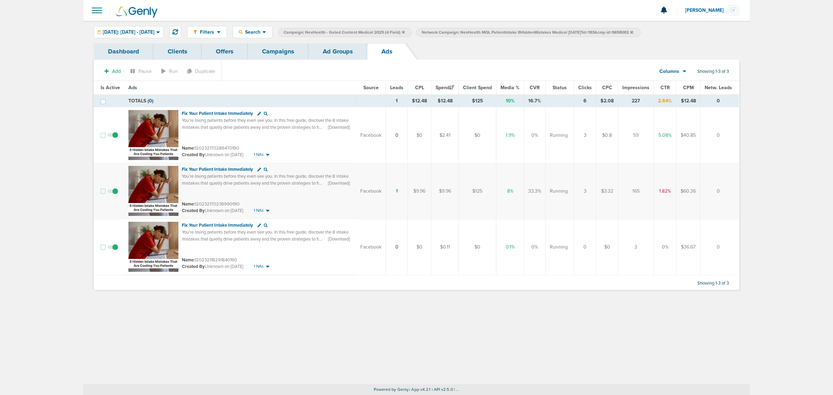
click at [323, 50] on link "Ad Groups" at bounding box center [338, 51] width 59 height 16
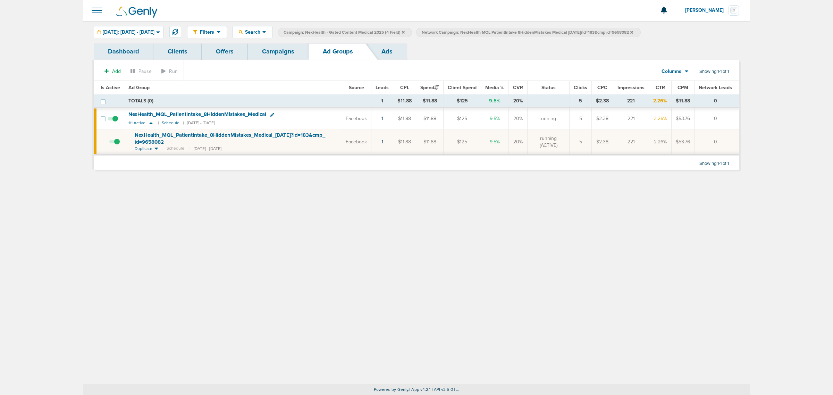
click at [198, 134] on span "NexHealth_ MQL_ PatientIntake_ 8HiddenMistakes_ Medical_ 08.19.25?id=183&cmp_ i…" at bounding box center [230, 138] width 191 height 13
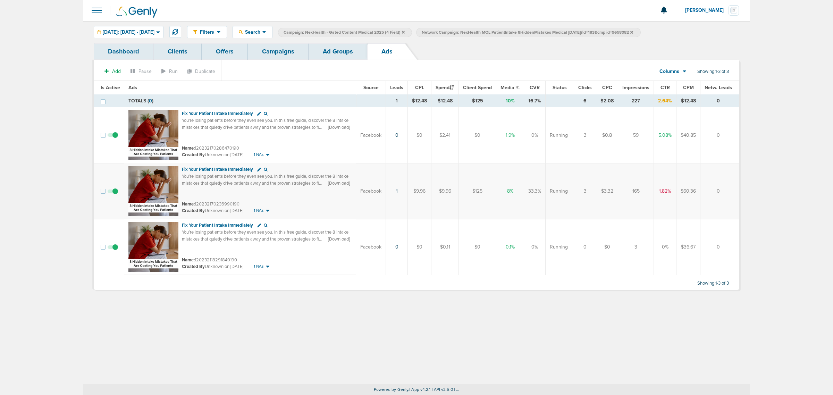
click at [118, 239] on td at bounding box center [114, 247] width 19 height 56
click at [116, 239] on span at bounding box center [113, 251] width 10 height 0
click at [113, 239] on input "checkbox" at bounding box center [113, 249] width 0 height 0
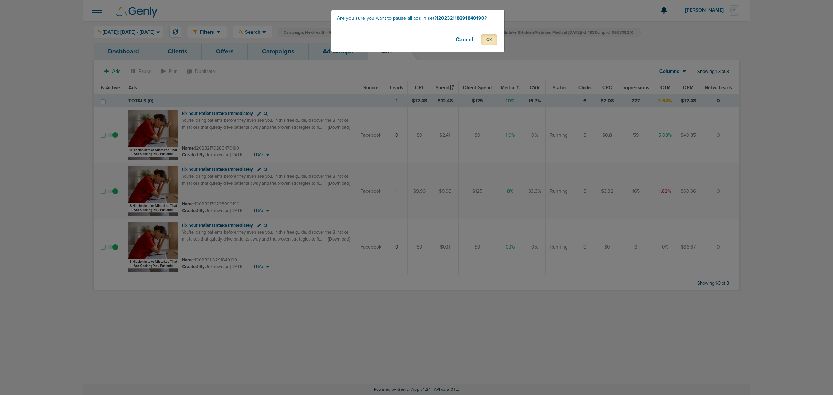
click at [489, 41] on button "OK" at bounding box center [489, 39] width 16 height 11
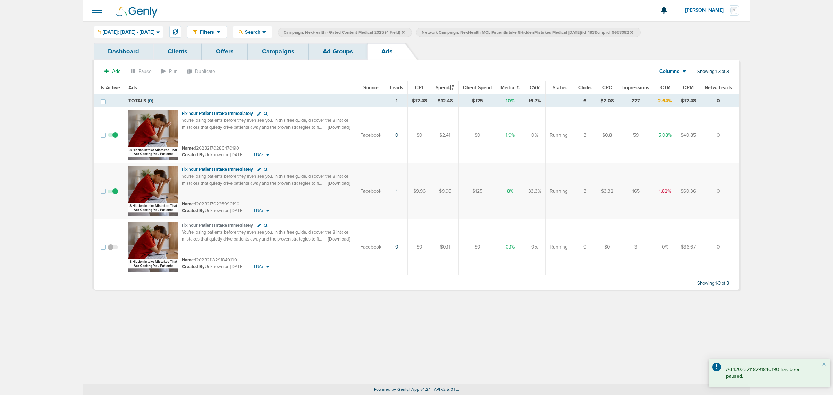
drag, startPoint x: 240, startPoint y: 206, endPoint x: 199, endPoint y: 207, distance: 40.6
click at [199, 207] on small "Name: 120232170236990190" at bounding box center [211, 204] width 58 height 6
click at [286, 125] on span "You’re losing patients before they even see you. In this free guide, discover t…" at bounding box center [265, 127] width 167 height 19
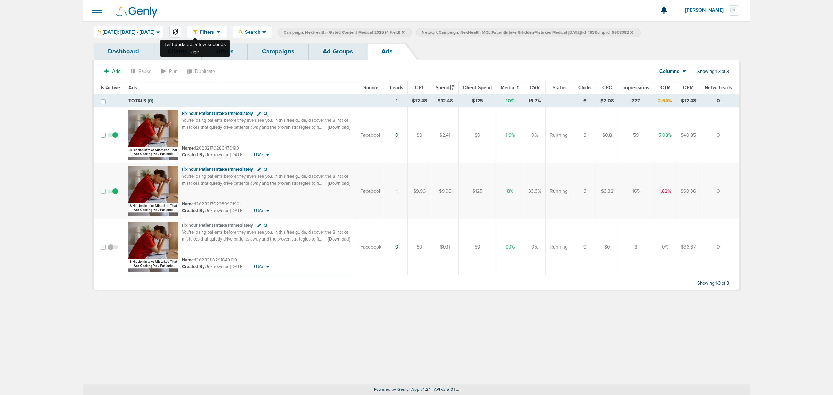
click at [178, 30] on icon at bounding box center [176, 32] width 6 height 6
drag, startPoint x: 522, startPoint y: 195, endPoint x: 506, endPoint y: 193, distance: 16.1
click at [506, 193] on td "8%" at bounding box center [511, 191] width 28 height 56
click at [555, 192] on td "165" at bounding box center [636, 191] width 36 height 56
click at [283, 49] on link "Campaigns" at bounding box center [278, 51] width 61 height 16
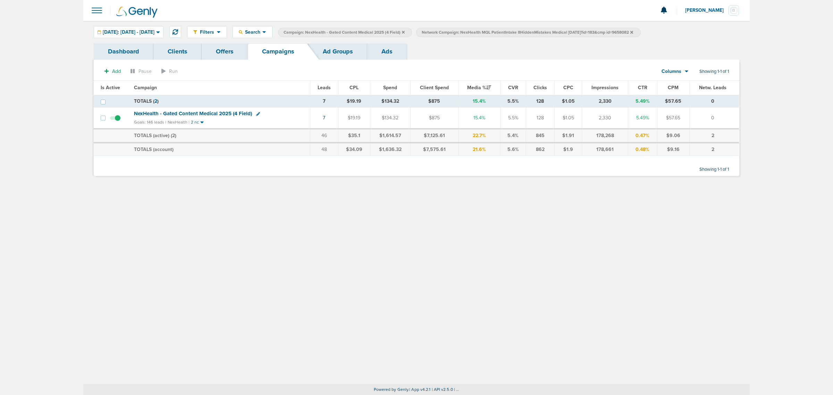
click at [327, 117] on td "7" at bounding box center [324, 118] width 28 height 21
click at [325, 119] on link "7" at bounding box center [324, 118] width 2 height 6
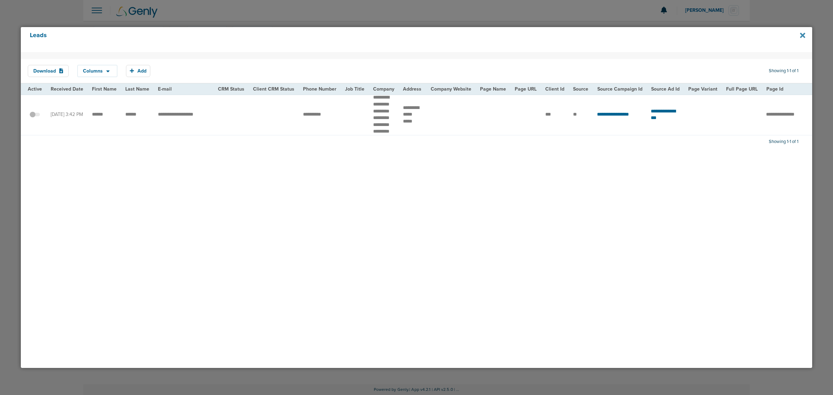
click at [555, 32] on icon at bounding box center [802, 36] width 5 height 8
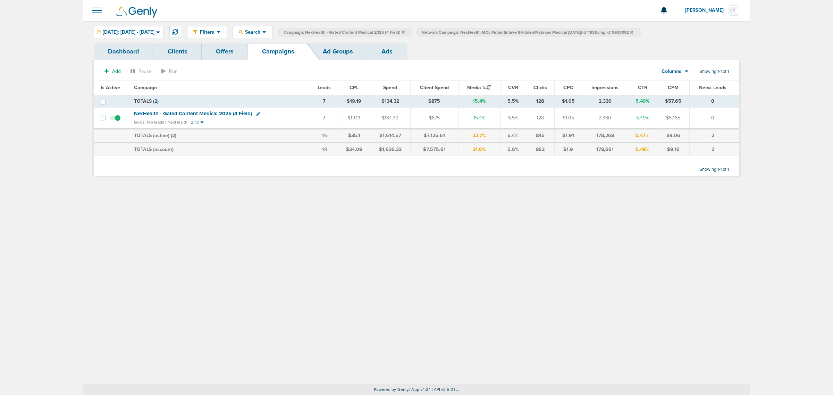
click at [555, 32] on icon at bounding box center [632, 32] width 3 height 4
click at [405, 33] on icon at bounding box center [403, 32] width 3 height 3
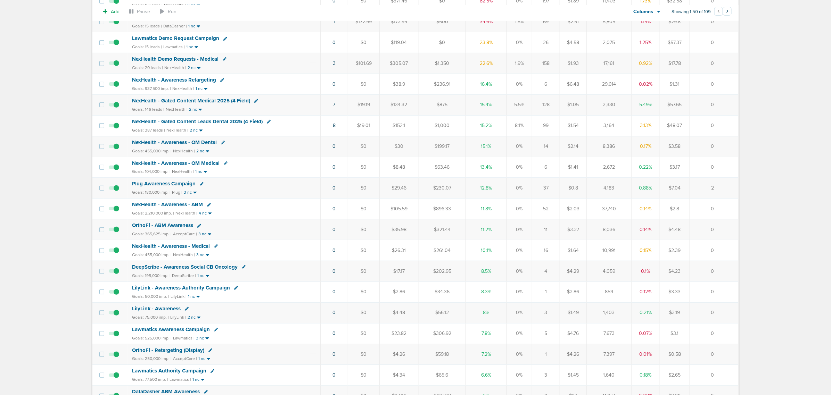
scroll to position [130, 0]
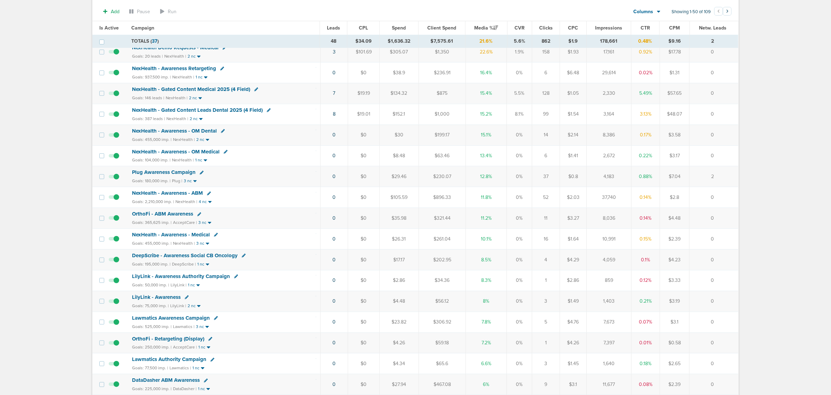
click at [203, 113] on span "NexHealth - Gated Content Leads Dental 2025 (4 Field)" at bounding box center [197, 110] width 131 height 6
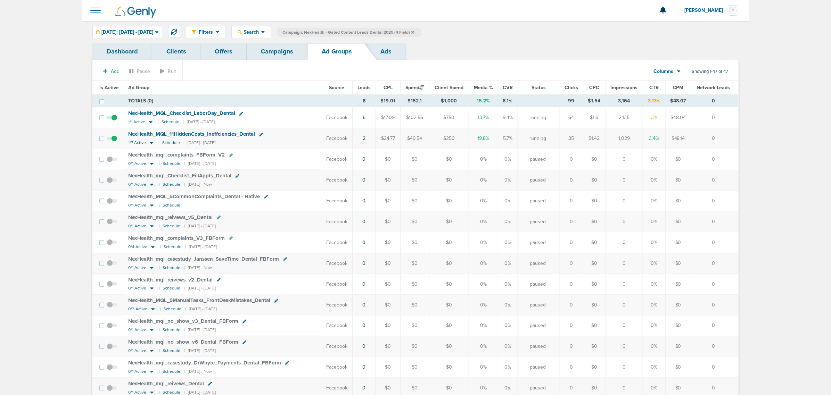
drag, startPoint x: 318, startPoint y: 140, endPoint x: 714, endPoint y: 139, distance: 396.2
click at [555, 139] on tr "NexHealth_ MQL_ 11HiddenCosts_ Ineffciencies_ Dental 1/7 Active | Schedule | 08…" at bounding box center [414, 138] width 645 height 21
click at [363, 136] on link "2" at bounding box center [363, 138] width 3 height 6
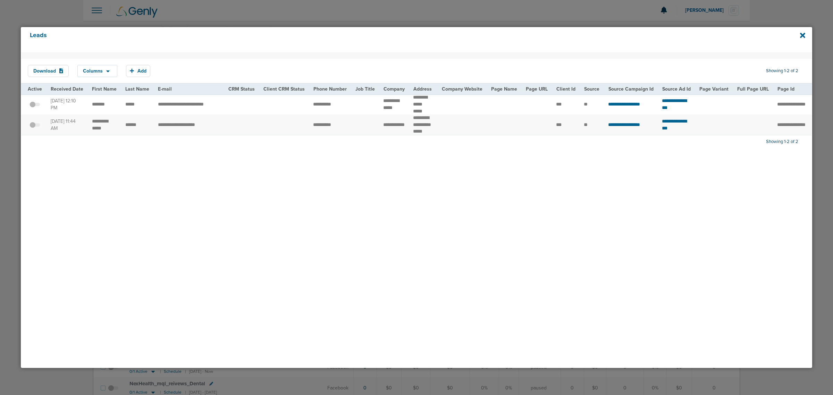
drag, startPoint x: 379, startPoint y: 14, endPoint x: 487, endPoint y: 16, distance: 107.6
click at [381, 14] on div at bounding box center [416, 197] width 833 height 395
click at [555, 35] on icon at bounding box center [802, 35] width 5 height 5
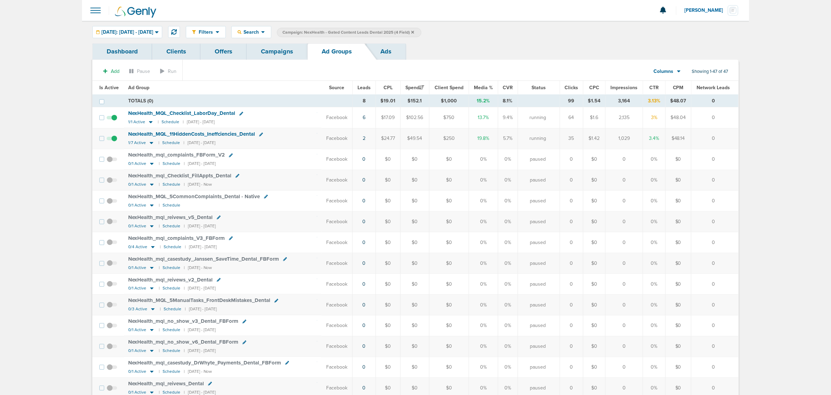
click at [185, 133] on span "NexHealth_ MQL_ 11HiddenCosts_ Ineffciencies_ Dental" at bounding box center [191, 134] width 127 height 6
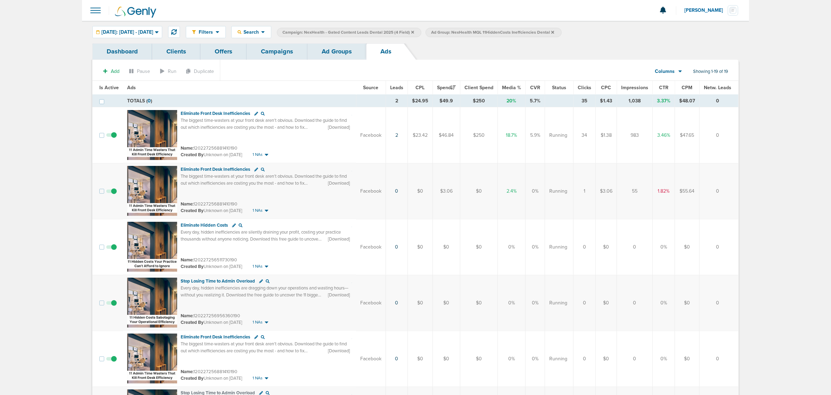
click at [274, 54] on link "Campaigns" at bounding box center [277, 51] width 61 height 16
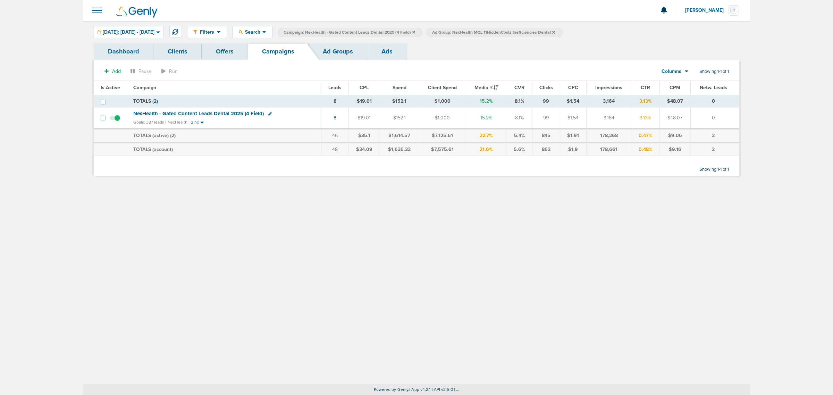
click at [415, 32] on icon at bounding box center [413, 32] width 3 height 3
click at [407, 32] on icon at bounding box center [405, 32] width 3 height 4
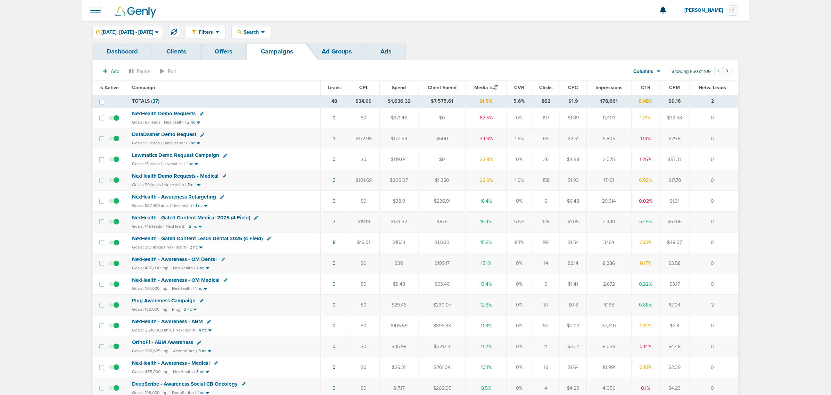
drag, startPoint x: 280, startPoint y: 141, endPoint x: 734, endPoint y: 136, distance: 453.8
click at [555, 136] on tr "DataDasher Demo Request Goals: 15 leads | DataDasher | 1 nc 1 $172.99 $172.99 $…" at bounding box center [414, 138] width 645 height 21
click at [555, 136] on td "0" at bounding box center [713, 138] width 49 height 21
drag, startPoint x: 257, startPoint y: 161, endPoint x: 719, endPoint y: 157, distance: 462.5
click at [555, 157] on tr "Lawmatics Demo Request Campaign Goals: 15 leads | Lawmatics | 1 nc 0 $0 $119.04…" at bounding box center [414, 159] width 645 height 21
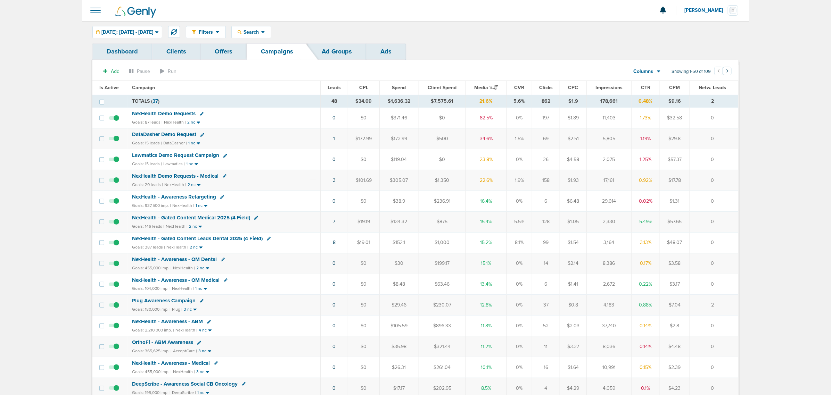
click at [555, 157] on td "0" at bounding box center [713, 159] width 49 height 21
click at [193, 157] on span "Lawmatics Demo Request Campaign" at bounding box center [175, 155] width 87 height 6
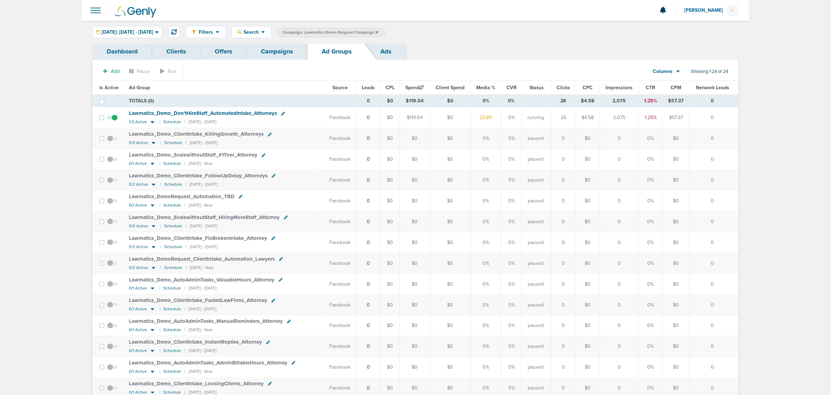
click at [179, 111] on span "Lawmatics_ Demo_ Don'tHireStaff_ AutomatedIntake_ Attorneys" at bounding box center [203, 113] width 148 height 6
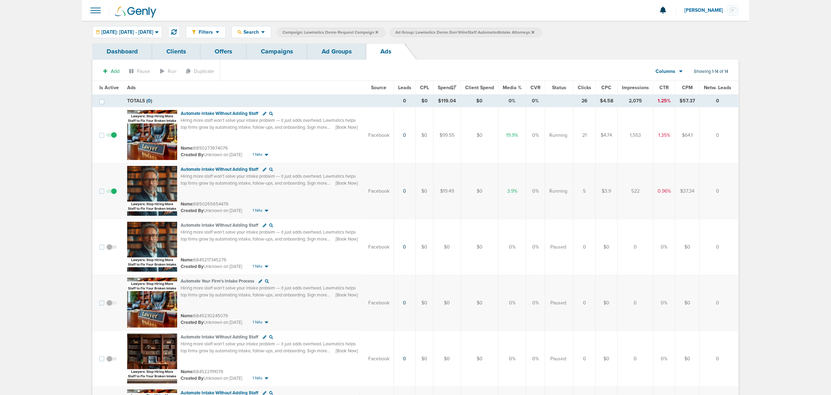
click at [113, 195] on span at bounding box center [111, 195] width 10 height 0
click at [111, 193] on input "checkbox" at bounding box center [111, 193] width 0 height 0
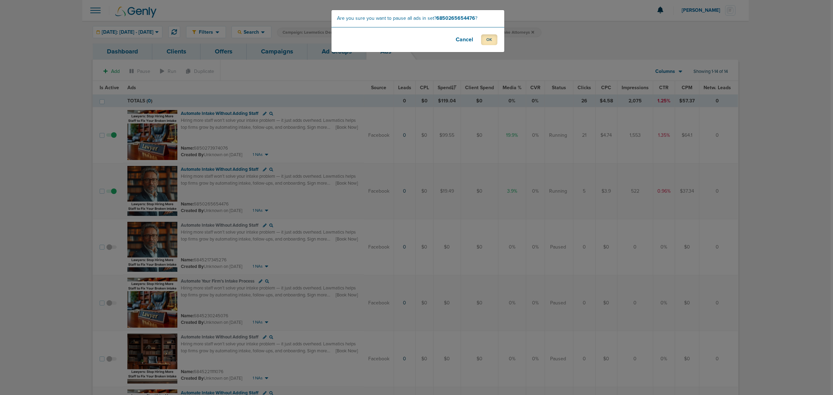
click at [490, 37] on button "OK" at bounding box center [489, 39] width 16 height 11
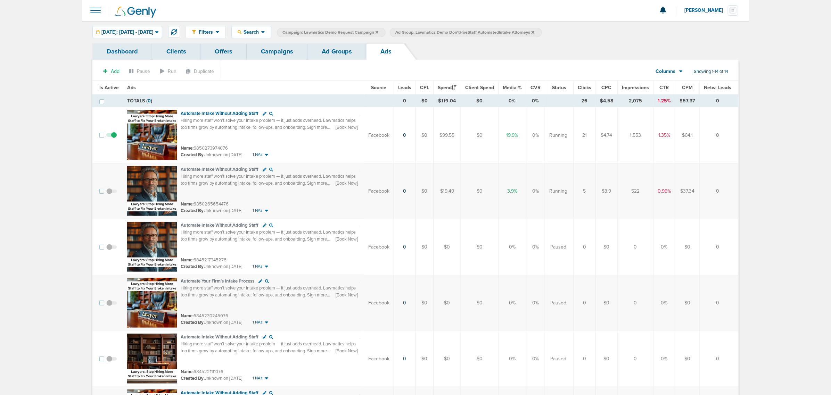
click at [269, 57] on link "Campaigns" at bounding box center [277, 51] width 61 height 16
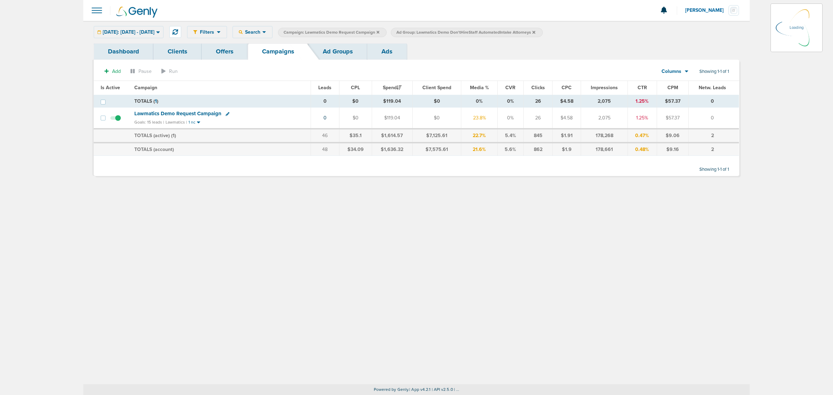
click at [379, 32] on icon at bounding box center [378, 32] width 3 height 3
click at [423, 31] on icon at bounding box center [421, 32] width 3 height 4
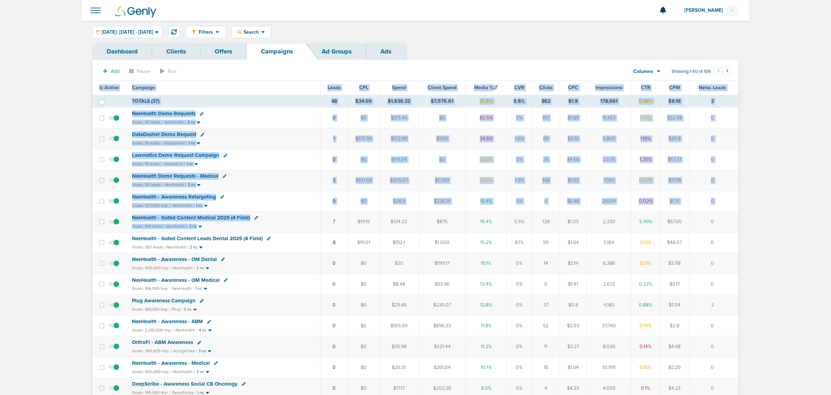
drag, startPoint x: 299, startPoint y: 226, endPoint x: 773, endPoint y: 249, distance: 474.9
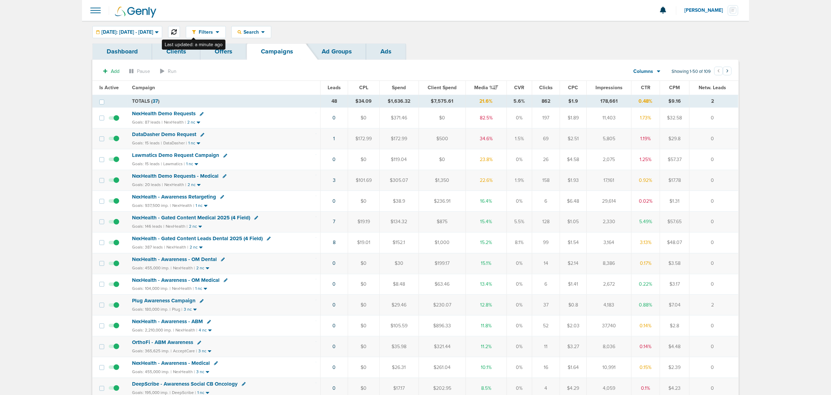
click at [177, 30] on icon at bounding box center [174, 32] width 6 height 6
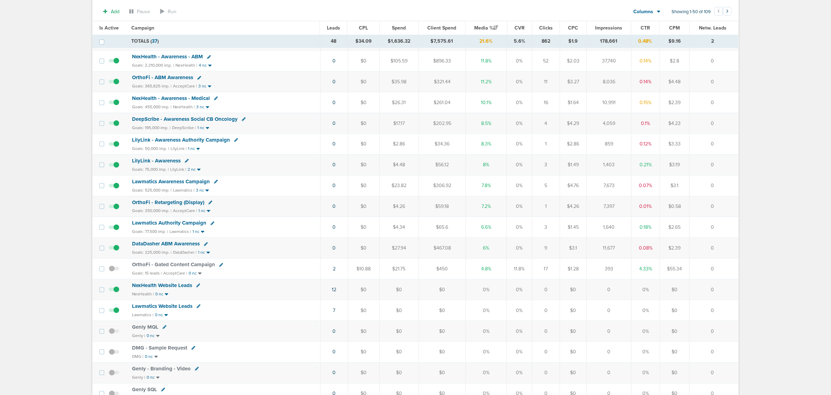
scroll to position [304, 0]
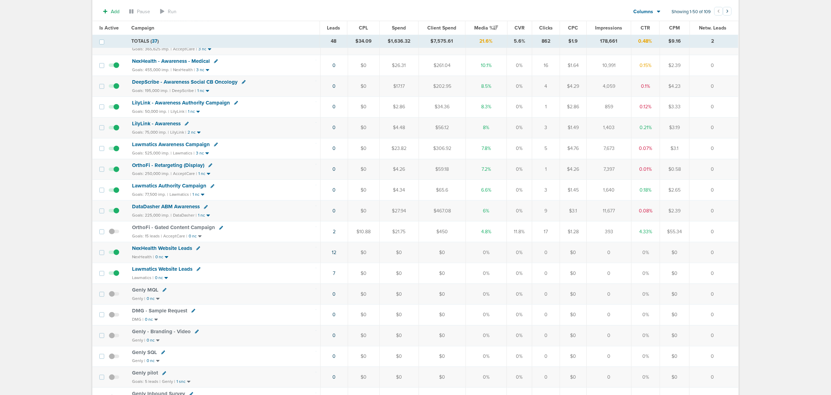
drag, startPoint x: 323, startPoint y: 277, endPoint x: 728, endPoint y: 273, distance: 405.2
click at [555, 239] on tr "Lawmatics Website Leads Lawmatics | 0 nc 7 $0 $0 $0 0% 0% 0 $0 0 0% $0 0" at bounding box center [414, 273] width 645 height 21
click at [555, 239] on td "0" at bounding box center [713, 273] width 49 height 21
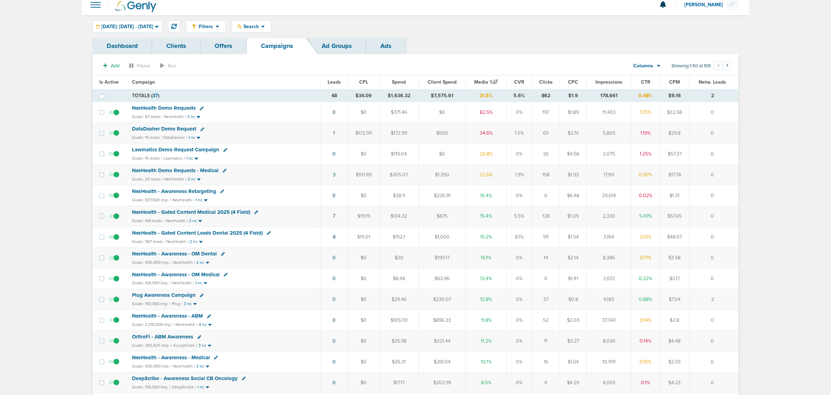
scroll to position [0, 0]
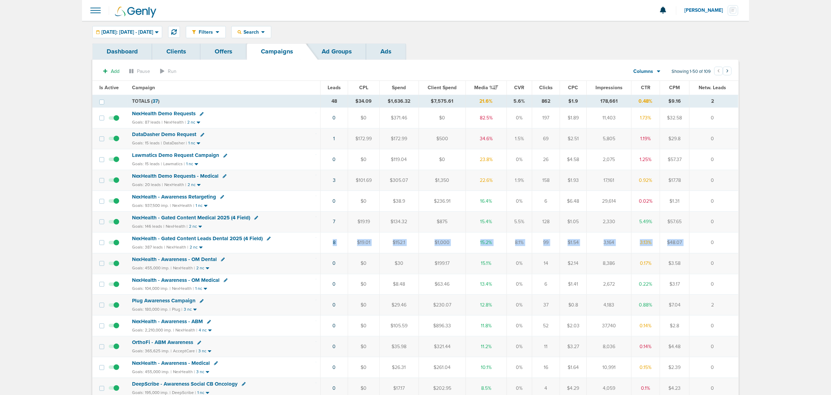
drag, startPoint x: 290, startPoint y: 246, endPoint x: 712, endPoint y: 251, distance: 421.5
click at [555, 239] on tr "NexHealth - Gated Content Leads Dental 2025 (4 Field) Goals: 387 leads | NexHea…" at bounding box center [414, 242] width 645 height 21
click at [555, 239] on td "0" at bounding box center [713, 242] width 49 height 21
click at [255, 187] on div "Goals: 20 leads | NexHealth | 2 nc" at bounding box center [224, 185] width 184 height 6
drag, startPoint x: 316, startPoint y: 95, endPoint x: 746, endPoint y: 130, distance: 430.9
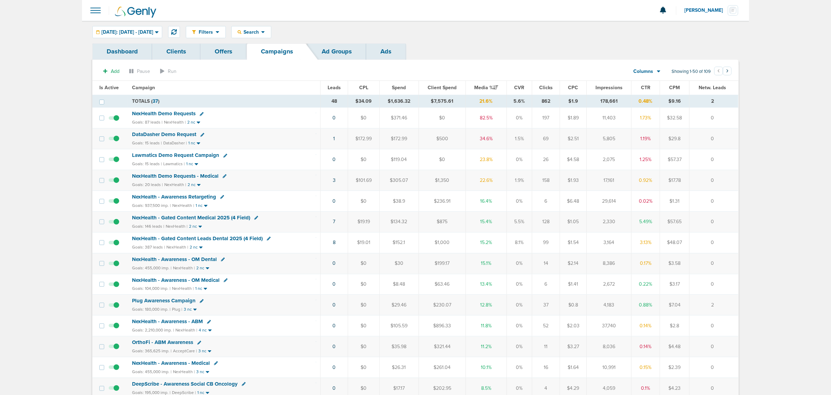
click at [184, 135] on span "DataDasher Demo Request" at bounding box center [164, 134] width 64 height 6
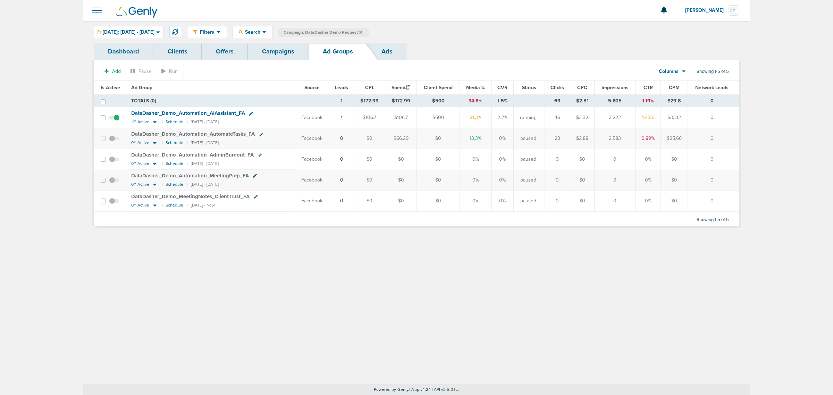
click at [280, 53] on link "Campaigns" at bounding box center [278, 51] width 61 height 16
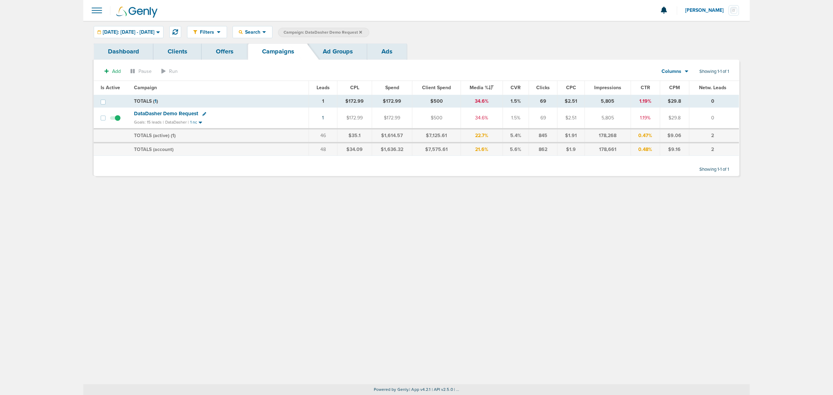
drag, startPoint x: 367, startPoint y: 266, endPoint x: 307, endPoint y: 159, distance: 122.7
click at [363, 239] on div "Filters Active Only Settings Status Active Inactive Objectives MQL SQL Traffic …" at bounding box center [416, 203] width 667 height 364
click at [362, 32] on icon at bounding box center [360, 32] width 3 height 4
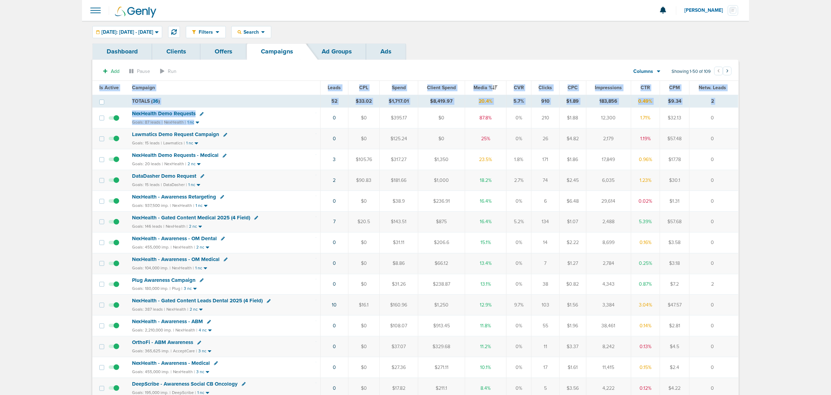
drag, startPoint x: 308, startPoint y: 121, endPoint x: 775, endPoint y: 172, distance: 470.1
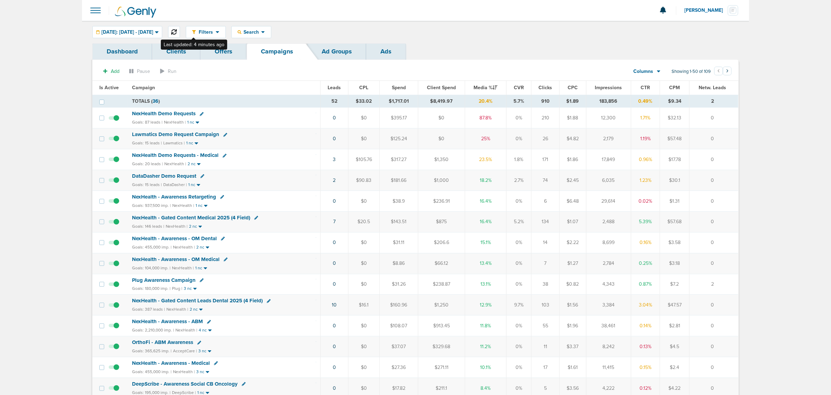
click at [177, 32] on icon at bounding box center [174, 32] width 6 height 6
drag, startPoint x: 52, startPoint y: 82, endPoint x: 825, endPoint y: 218, distance: 784.8
click at [280, 77] on section "Add Pause Run Columns Media Stats Sales Performance Custom Showing 1-50 of 109 …" at bounding box center [415, 73] width 646 height 16
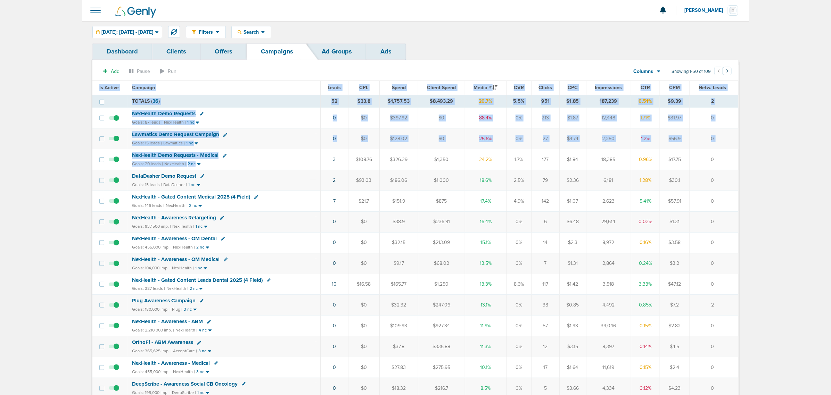
drag, startPoint x: 383, startPoint y: 172, endPoint x: 767, endPoint y: 204, distance: 386.0
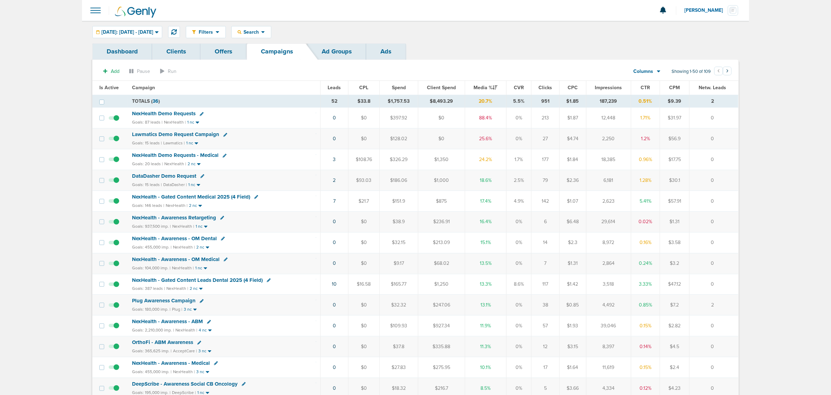
drag, startPoint x: 302, startPoint y: 160, endPoint x: 728, endPoint y: 160, distance: 426.0
click at [555, 160] on tr "NexHealth Demo Requests - Medical Goals: 20 leads | NexHealth | 2 nc 3 $108.76 …" at bounding box center [414, 159] width 645 height 21
click at [555, 160] on td "0" at bounding box center [713, 159] width 49 height 21
drag, startPoint x: 306, startPoint y: 160, endPoint x: 719, endPoint y: 155, distance: 413.6
click at [555, 155] on tr "NexHealth Demo Requests - Medical Goals: 20 leads | NexHealth | 2 nc 3 $108.76 …" at bounding box center [414, 159] width 645 height 21
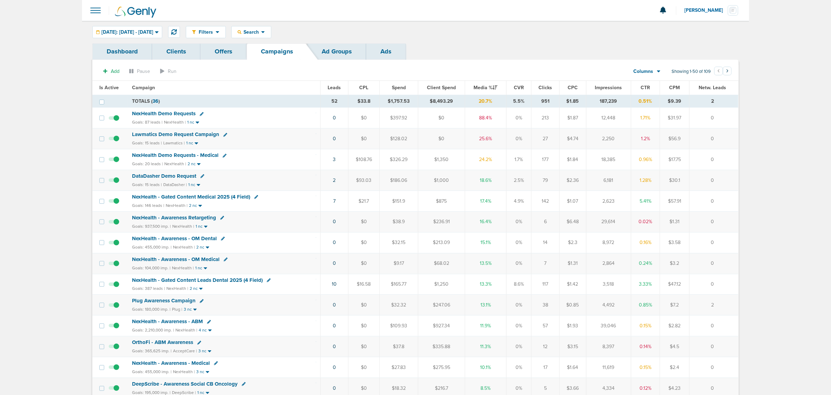
click at [555, 155] on td "0" at bounding box center [713, 159] width 49 height 21
click at [177, 30] on icon at bounding box center [174, 32] width 6 height 6
drag, startPoint x: 490, startPoint y: 32, endPoint x: 230, endPoint y: 10, distance: 260.7
click at [490, 32] on div "Filters Active Only Settings Status Active Inactive Objectives MQL SQL Traffic …" at bounding box center [462, 32] width 552 height 12
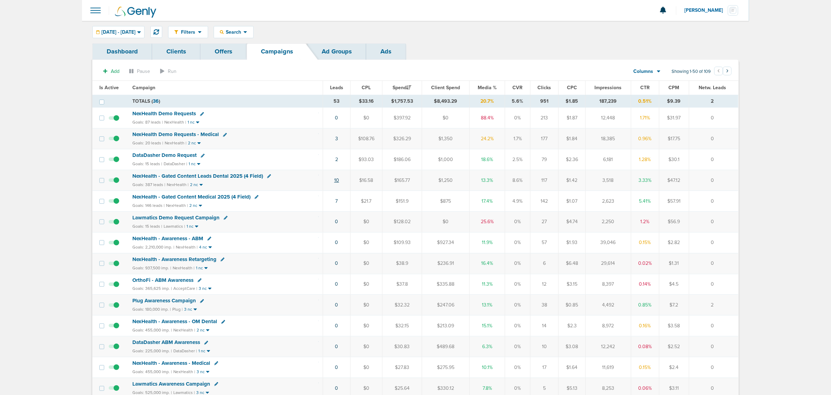
click at [336, 183] on link "10" at bounding box center [336, 180] width 5 height 6
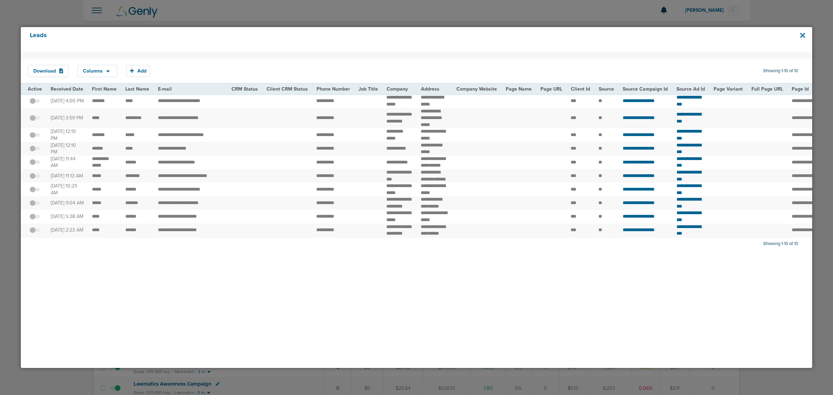
click at [802, 35] on icon at bounding box center [802, 36] width 5 height 8
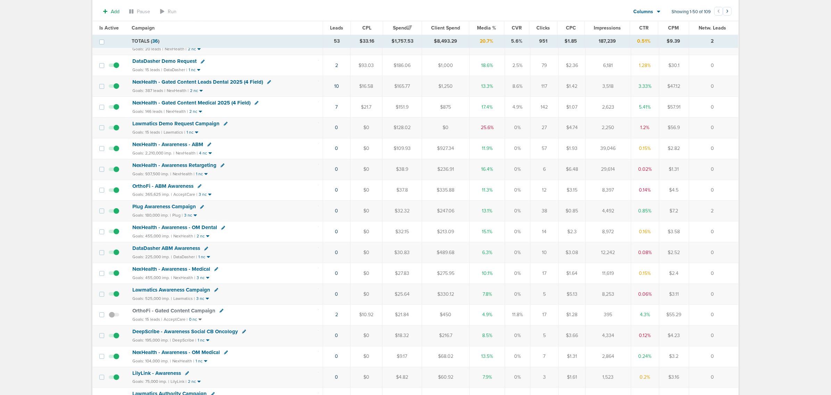
scroll to position [43, 0]
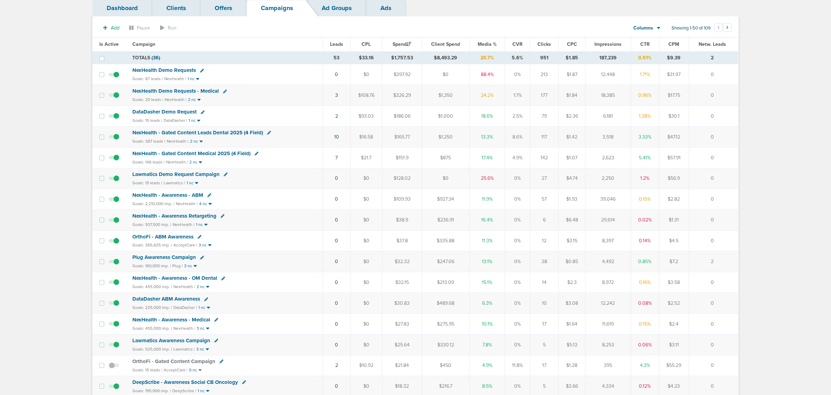
drag, startPoint x: 317, startPoint y: 132, endPoint x: 729, endPoint y: 167, distance: 413.6
click at [726, 164] on td "0" at bounding box center [713, 157] width 49 height 21
drag, startPoint x: 727, startPoint y: 162, endPoint x: 63, endPoint y: 132, distance: 664.9
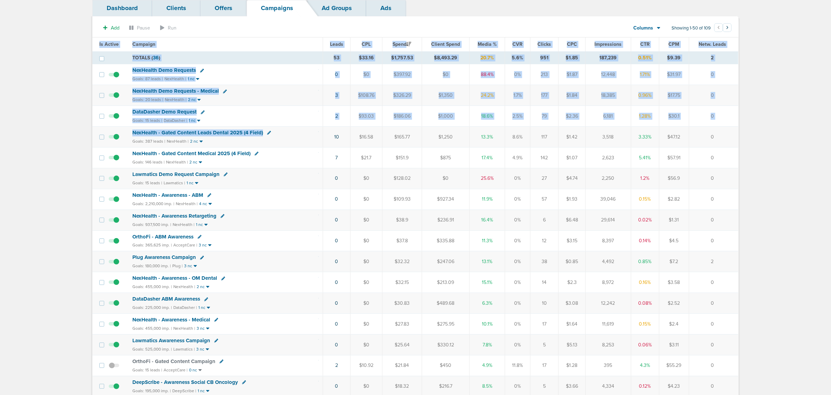
drag, startPoint x: 304, startPoint y: 133, endPoint x: 739, endPoint y: 153, distance: 434.5
click at [714, 153] on td "0" at bounding box center [713, 157] width 49 height 21
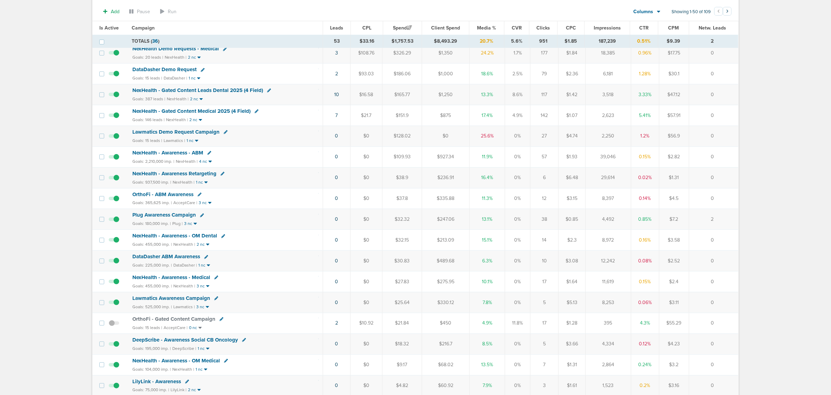
scroll to position [0, 0]
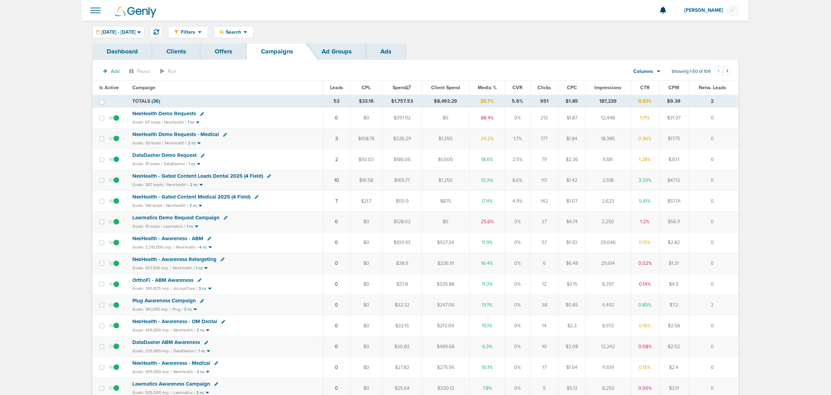
click at [201, 115] on icon at bounding box center [202, 114] width 4 height 4
select select
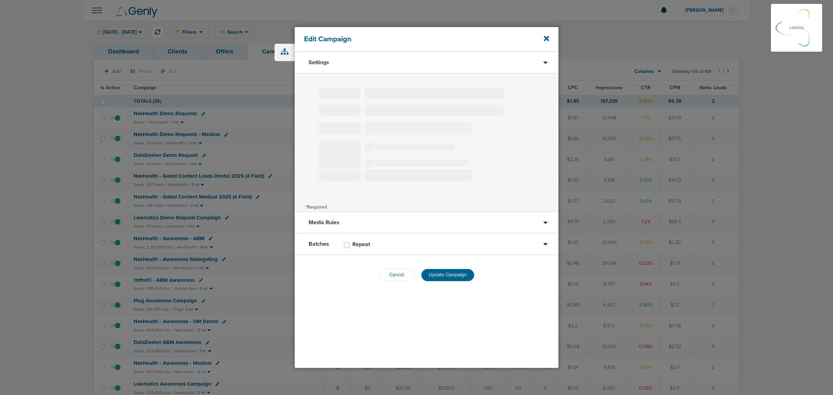
type input "NexHealth Demo Requests"
select select "Leads"
radio input "true"
select select "readWrite"
select select "1"
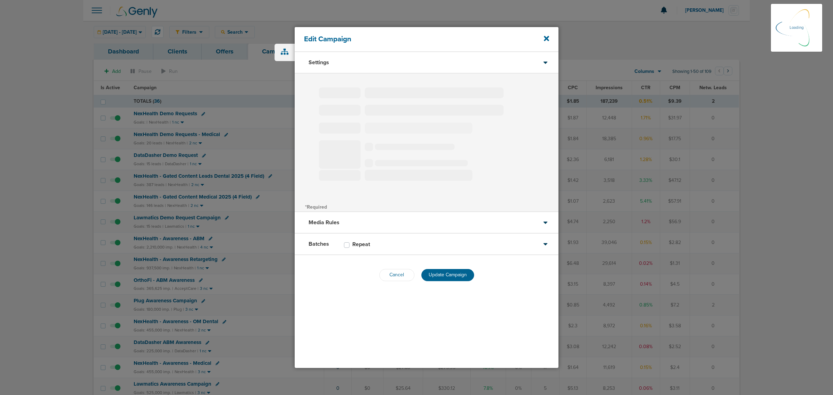
select select "2"
select select "3"
select select "4"
select select "6"
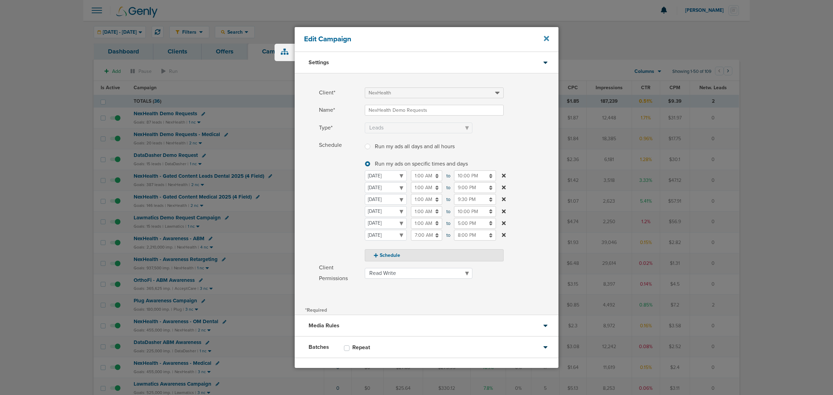
click at [546, 36] on icon at bounding box center [546, 39] width 5 height 8
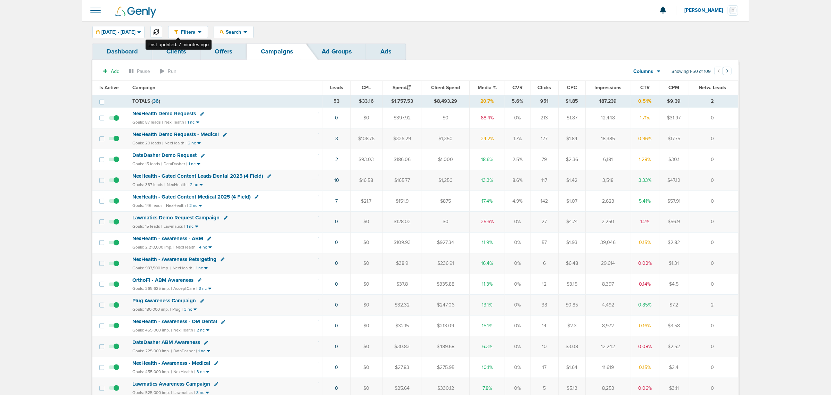
click at [159, 32] on icon at bounding box center [156, 32] width 6 height 6
drag, startPoint x: 318, startPoint y: 200, endPoint x: 719, endPoint y: 202, distance: 401.0
click at [719, 202] on tr "NexHealth - Gated Content Medical 2025 (4 Field) Goals: 146 leads | NexHealth |…" at bounding box center [414, 201] width 645 height 21
click at [719, 202] on td "0" at bounding box center [713, 201] width 49 height 21
click at [221, 178] on span "NexHealth - Gated Content Leads Dental 2025 (4 Field)" at bounding box center [197, 176] width 131 height 6
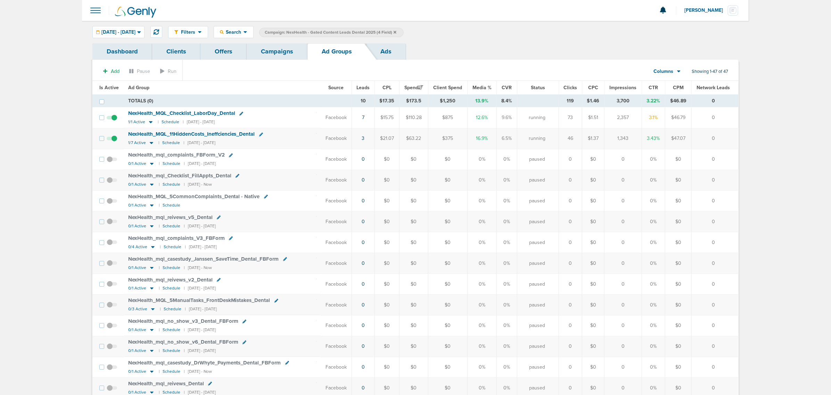
click at [218, 52] on link "Offers" at bounding box center [223, 51] width 46 height 16
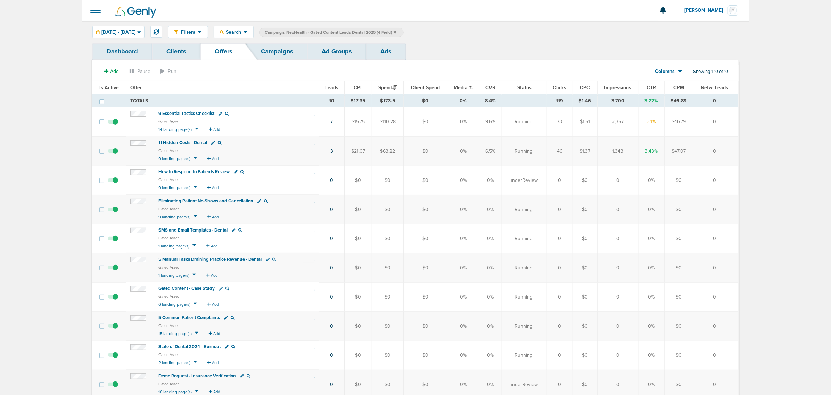
click at [396, 31] on icon at bounding box center [394, 32] width 3 height 4
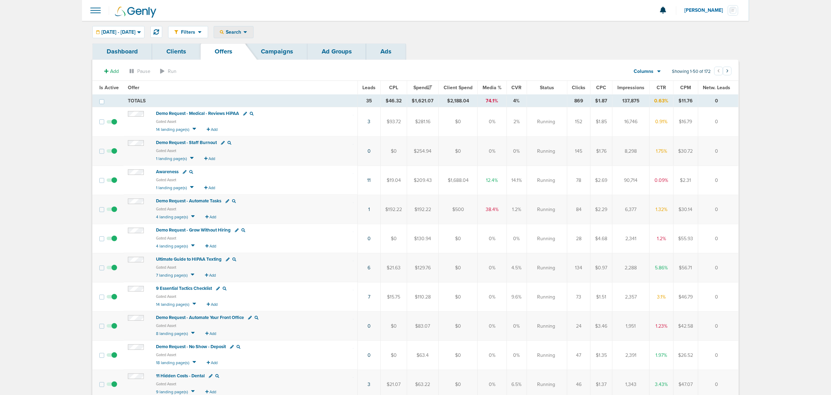
click at [243, 30] on span "Search" at bounding box center [234, 32] width 20 height 6
click at [267, 72] on link "Offers" at bounding box center [250, 72] width 72 height 9
select select "offerName"
type input "intake"
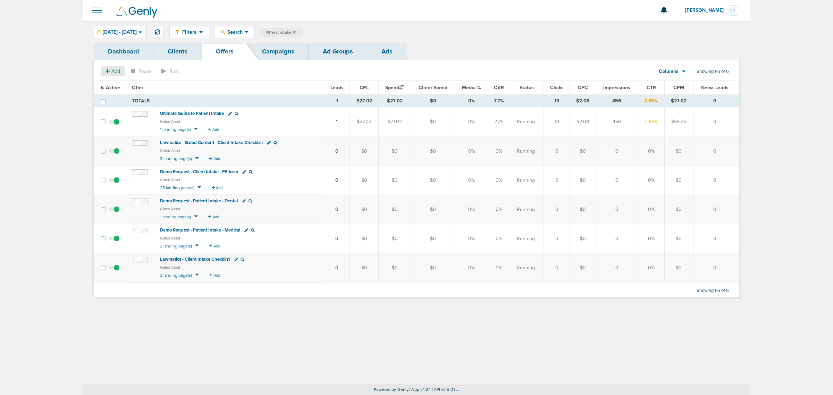
click at [114, 73] on span "Add" at bounding box center [115, 71] width 9 height 6
click at [115, 83] on span "Offer" at bounding box center [110, 85] width 11 height 6
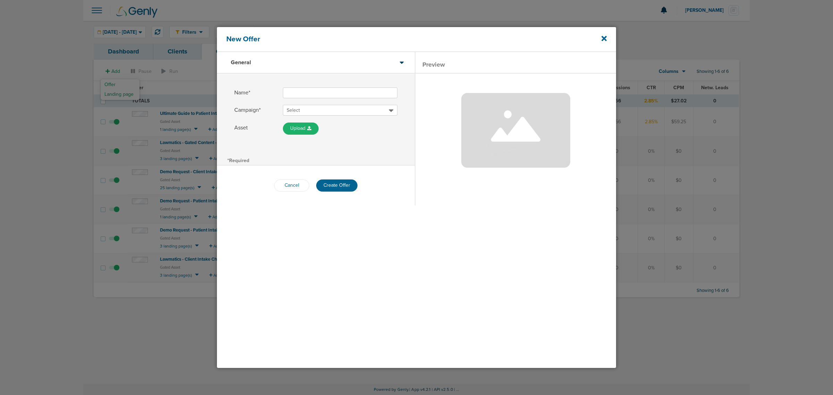
click at [301, 95] on input "Name*" at bounding box center [340, 92] width 115 height 11
type input "Ultimate Guide to Patient Intake - Dental"
click at [302, 109] on span "Select" at bounding box center [338, 110] width 102 height 7
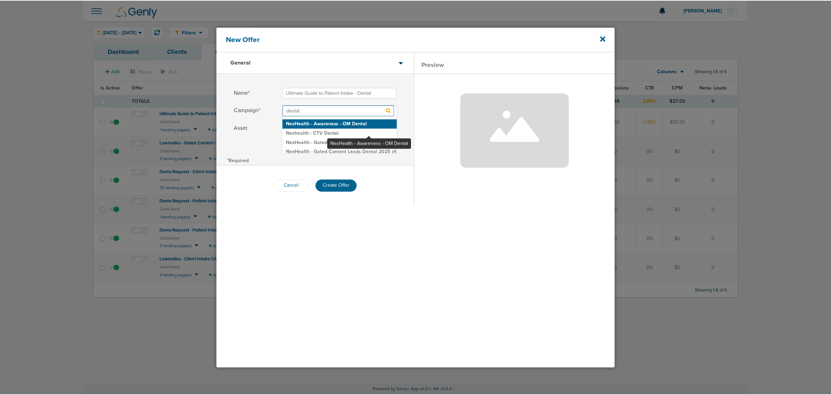
scroll to position [9, 0]
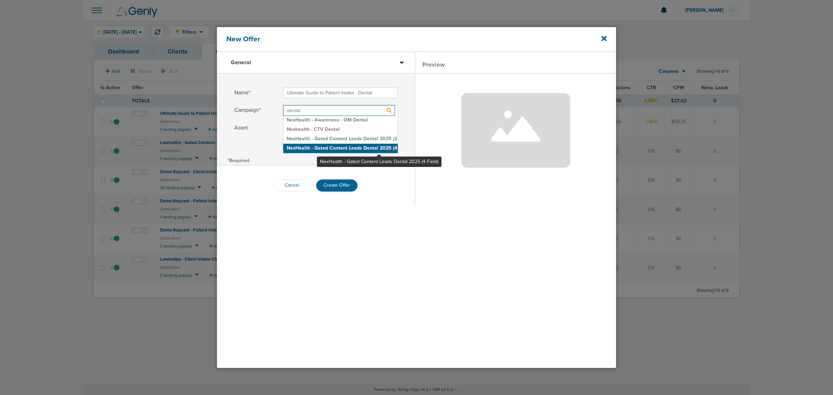
type input "dental"
click at [379, 149] on h2 "NexHealth - Gated Content Leads Dental 2025 (4 Field)" at bounding box center [340, 148] width 115 height 9
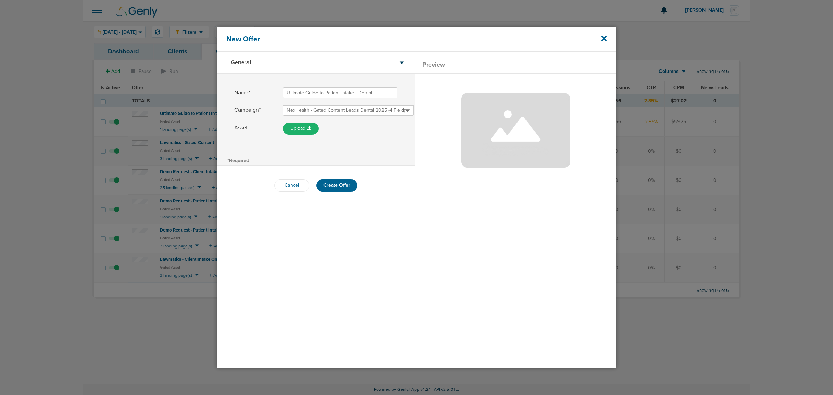
click at [381, 149] on div "Name* Ultimate Guide to Patient Intake - Dental Campaign* NexHealth - Gated Con…" at bounding box center [316, 115] width 198 height 82
click at [341, 185] on button "Create Offer" at bounding box center [336, 186] width 41 height 12
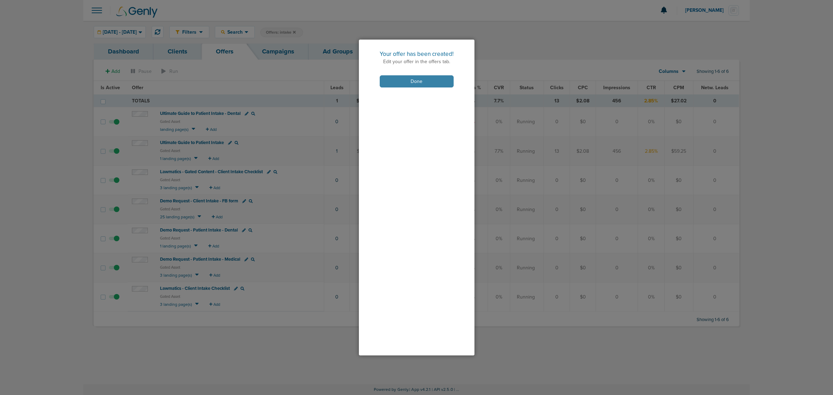
click at [393, 84] on button "Done" at bounding box center [417, 81] width 74 height 12
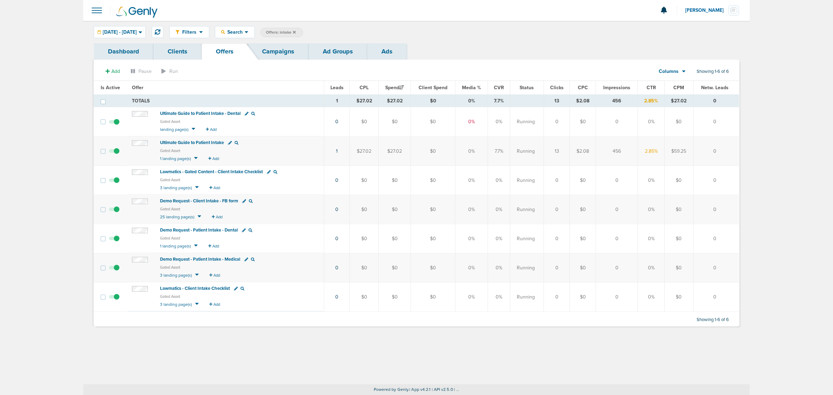
click at [214, 113] on span "Ultimate Guide to Patient Intake - Dental" at bounding box center [200, 114] width 81 height 6
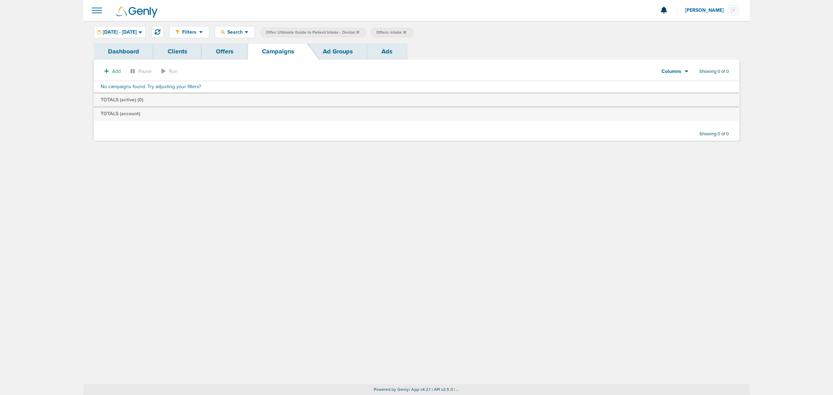
click at [359, 31] on icon at bounding box center [358, 32] width 3 height 3
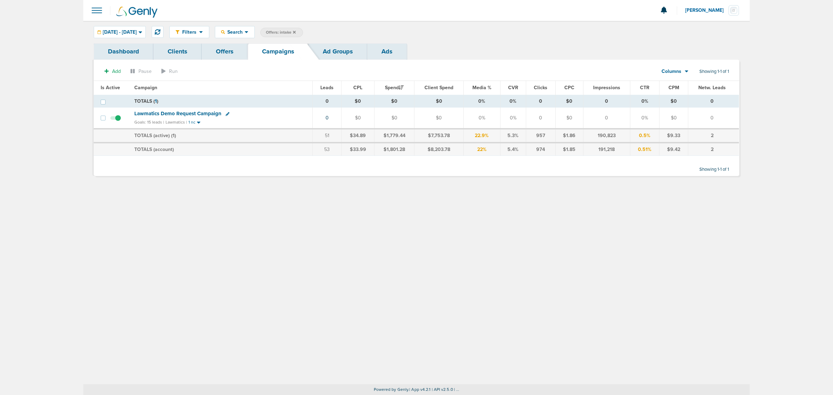
click at [296, 31] on icon at bounding box center [294, 32] width 3 height 3
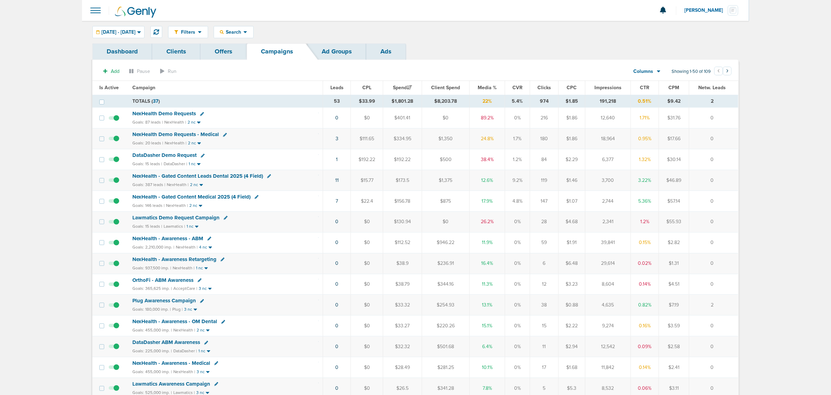
drag, startPoint x: 316, startPoint y: 178, endPoint x: 721, endPoint y: 199, distance: 405.7
click at [719, 200] on td "0" at bounding box center [713, 201] width 49 height 21
click at [199, 197] on span "NexHealth - Gated Content Medical 2025 (4 Field)" at bounding box center [191, 197] width 118 height 6
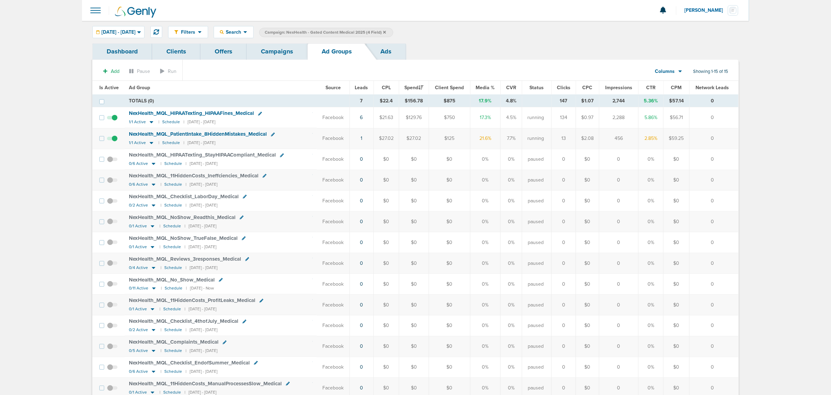
click at [174, 133] on span "NexHealth_ MQL_ PatientIntake_ 8HiddenMistakes_ Medical" at bounding box center [198, 134] width 138 height 6
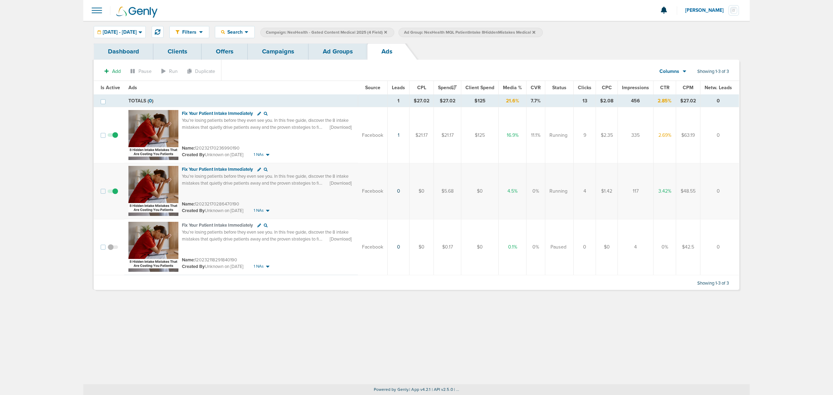
click at [282, 55] on link "Campaigns" at bounding box center [278, 51] width 61 height 16
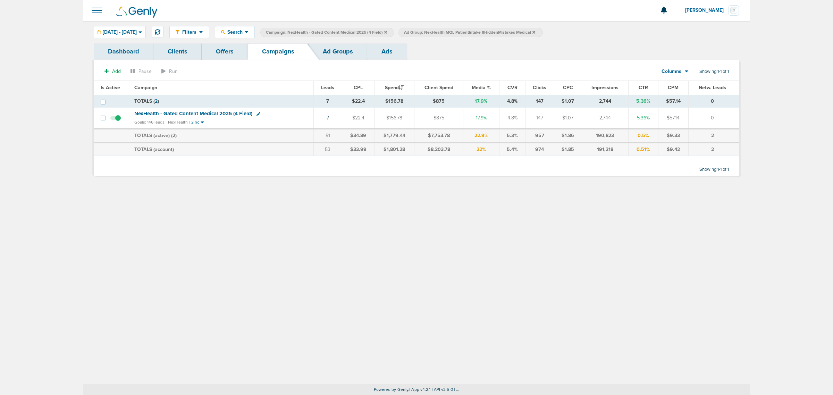
click at [387, 32] on icon at bounding box center [385, 32] width 3 height 3
click at [397, 31] on icon at bounding box center [395, 32] width 3 height 3
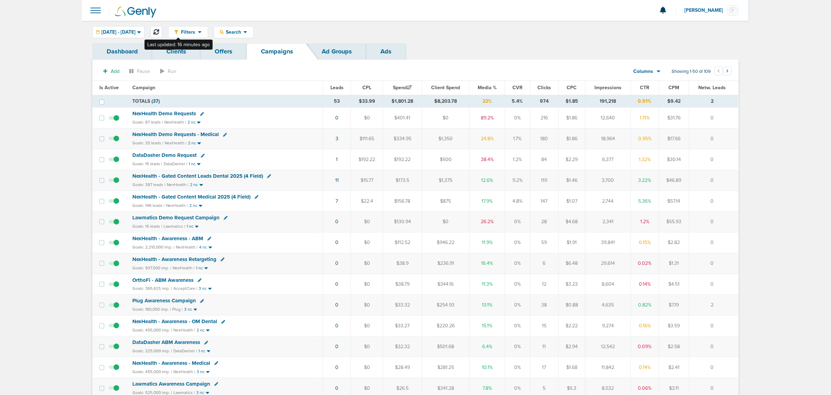
click at [159, 30] on icon at bounding box center [156, 32] width 6 height 6
drag, startPoint x: 315, startPoint y: 137, endPoint x: 717, endPoint y: 135, distance: 402.4
click at [717, 135] on tr "NexHealth Demo Requests - Medical Goals: 20 leads | NexHealth | 2 nc 3 $114.66 …" at bounding box center [414, 138] width 645 height 21
click at [717, 135] on td "0" at bounding box center [713, 138] width 49 height 21
click at [705, 135] on td "0" at bounding box center [713, 138] width 49 height 21
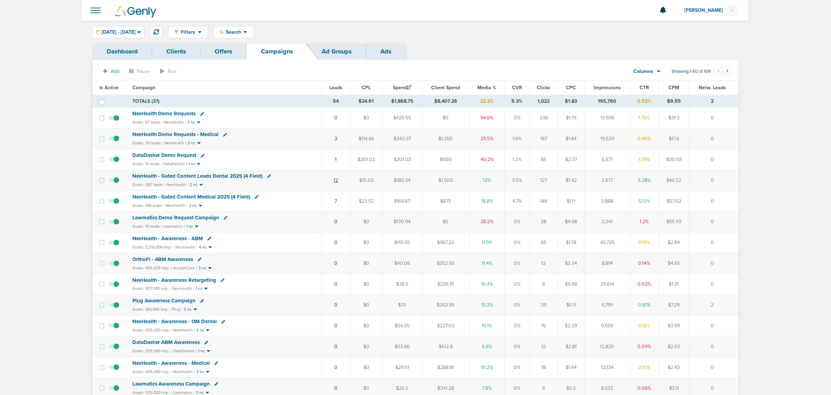
click at [337, 181] on link "12" at bounding box center [336, 180] width 5 height 6
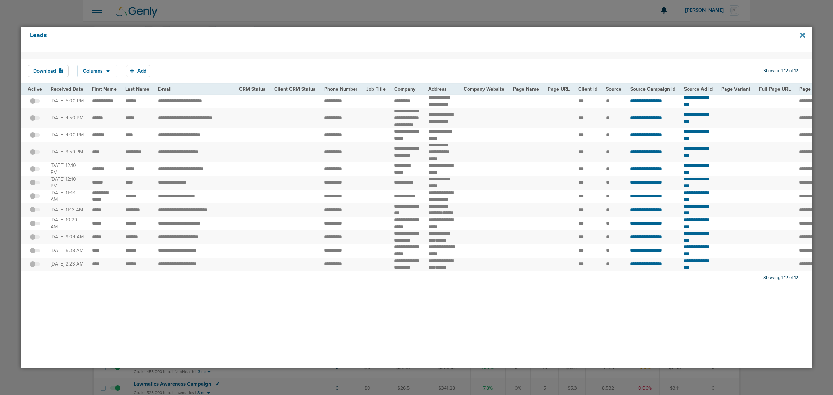
click at [801, 36] on icon at bounding box center [802, 35] width 5 height 5
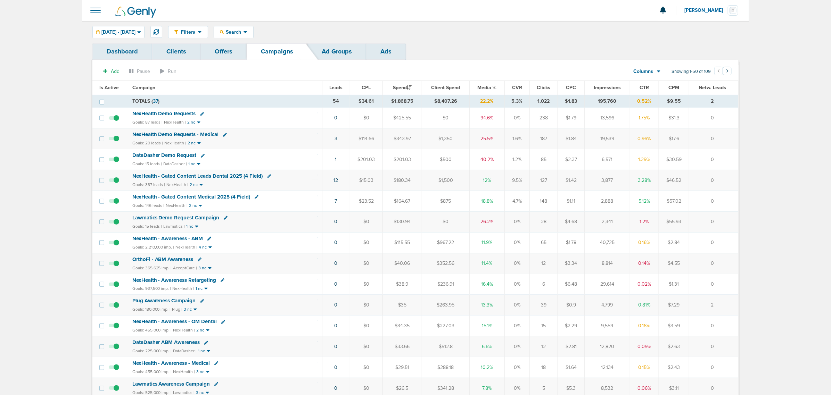
click at [208, 174] on span "NexHealth - Gated Content Leads Dental 2025 (4 Field)" at bounding box center [197, 176] width 131 height 6
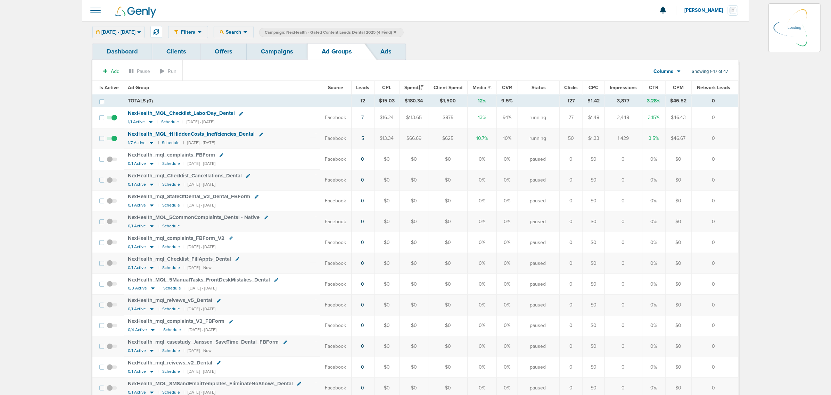
click at [271, 49] on link "Campaigns" at bounding box center [277, 51] width 61 height 16
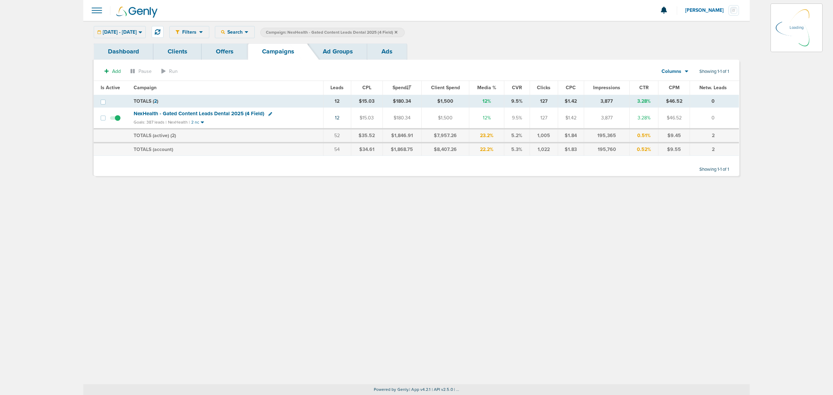
click at [398, 32] on icon at bounding box center [396, 32] width 3 height 4
click at [398, 32] on icon at bounding box center [396, 32] width 3 height 3
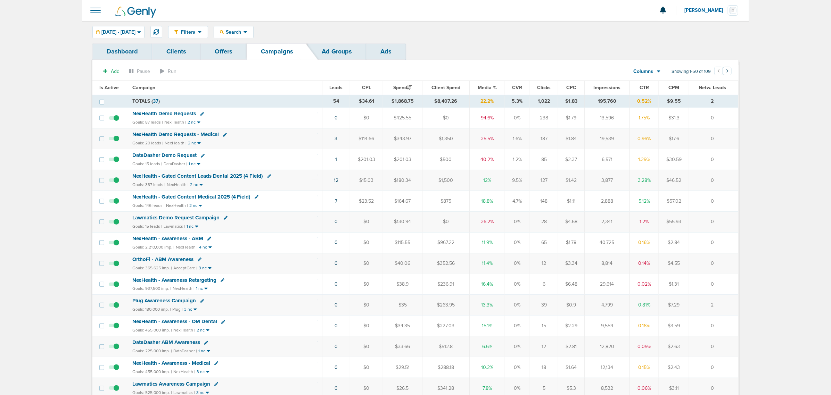
click at [184, 115] on span "NexHealth Demo Requests" at bounding box center [164, 113] width 64 height 6
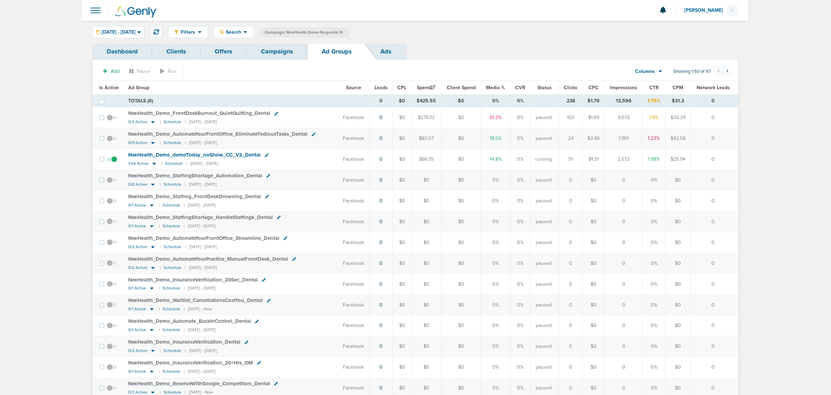
click at [113, 89] on span "Is Active" at bounding box center [108, 88] width 19 height 6
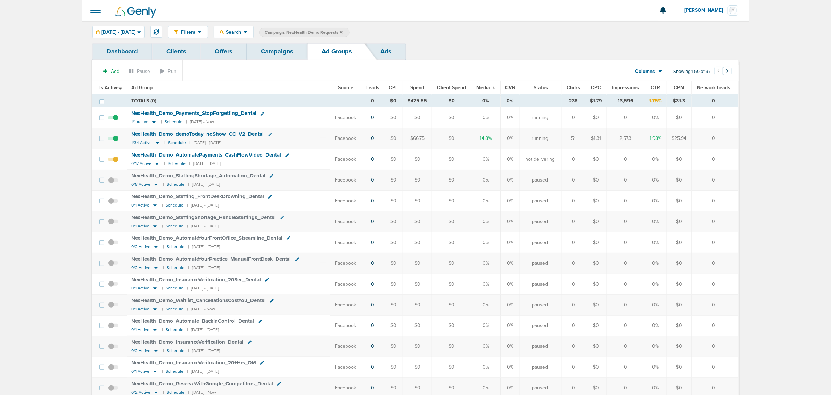
click at [266, 51] on link "Campaigns" at bounding box center [277, 51] width 61 height 16
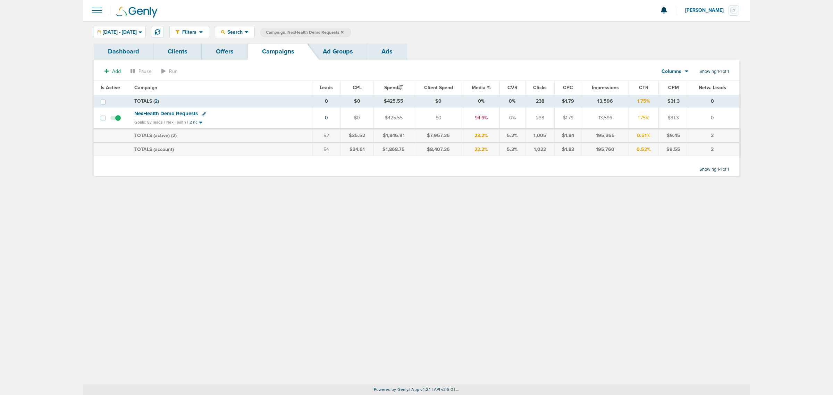
click at [344, 30] on icon at bounding box center [342, 32] width 3 height 4
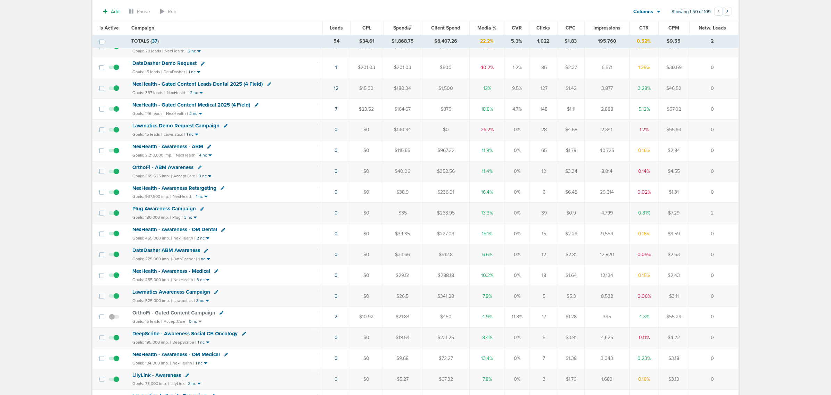
scroll to position [43, 0]
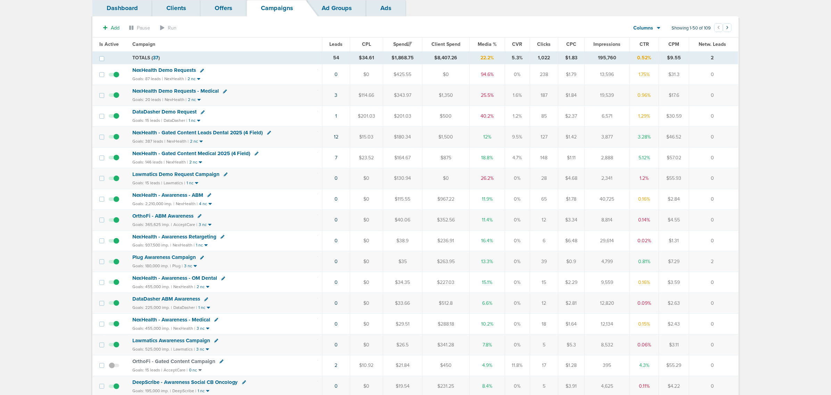
drag, startPoint x: 318, startPoint y: 159, endPoint x: 725, endPoint y: 157, distance: 406.9
click at [725, 157] on tr "NexHealth - Gated Content Medical 2025 (4 Field) Goals: 146 leads | NexHealth |…" at bounding box center [414, 157] width 645 height 21
click at [725, 157] on td "0" at bounding box center [713, 157] width 49 height 21
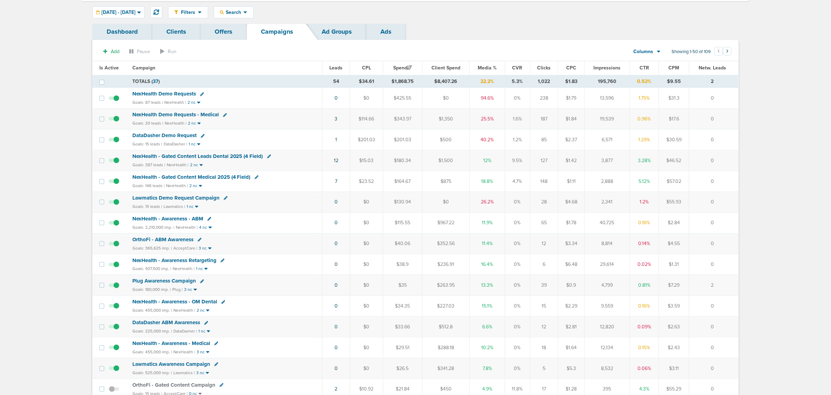
scroll to position [0, 0]
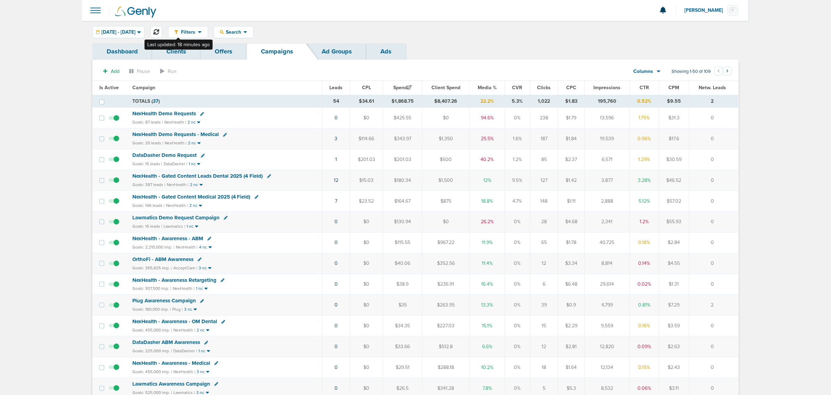
click at [159, 29] on icon at bounding box center [156, 32] width 6 height 6
drag, startPoint x: 307, startPoint y: 134, endPoint x: 732, endPoint y: 150, distance: 425.3
click at [732, 150] on td "0" at bounding box center [713, 159] width 49 height 21
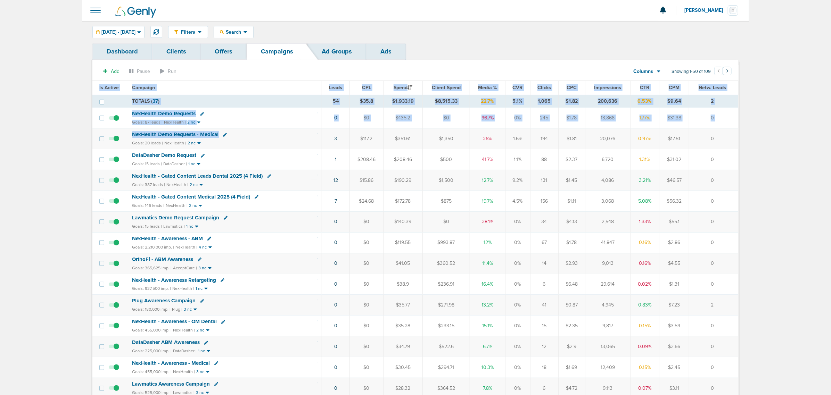
drag, startPoint x: 309, startPoint y: 138, endPoint x: 742, endPoint y: 144, distance: 432.7
click at [723, 133] on td "0" at bounding box center [713, 138] width 49 height 21
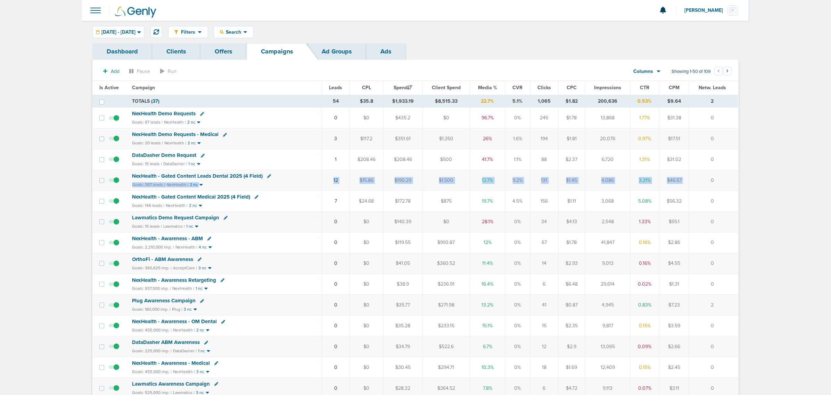
drag, startPoint x: 310, startPoint y: 176, endPoint x: 713, endPoint y: 178, distance: 402.8
click at [707, 176] on tr "NexHealth - Gated Content Leads Dental 2025 (4 Field) Goals: 387 leads | NexHea…" at bounding box center [414, 180] width 645 height 21
click at [723, 181] on td "0" at bounding box center [713, 180] width 49 height 21
